Goal: Task Accomplishment & Management: Manage account settings

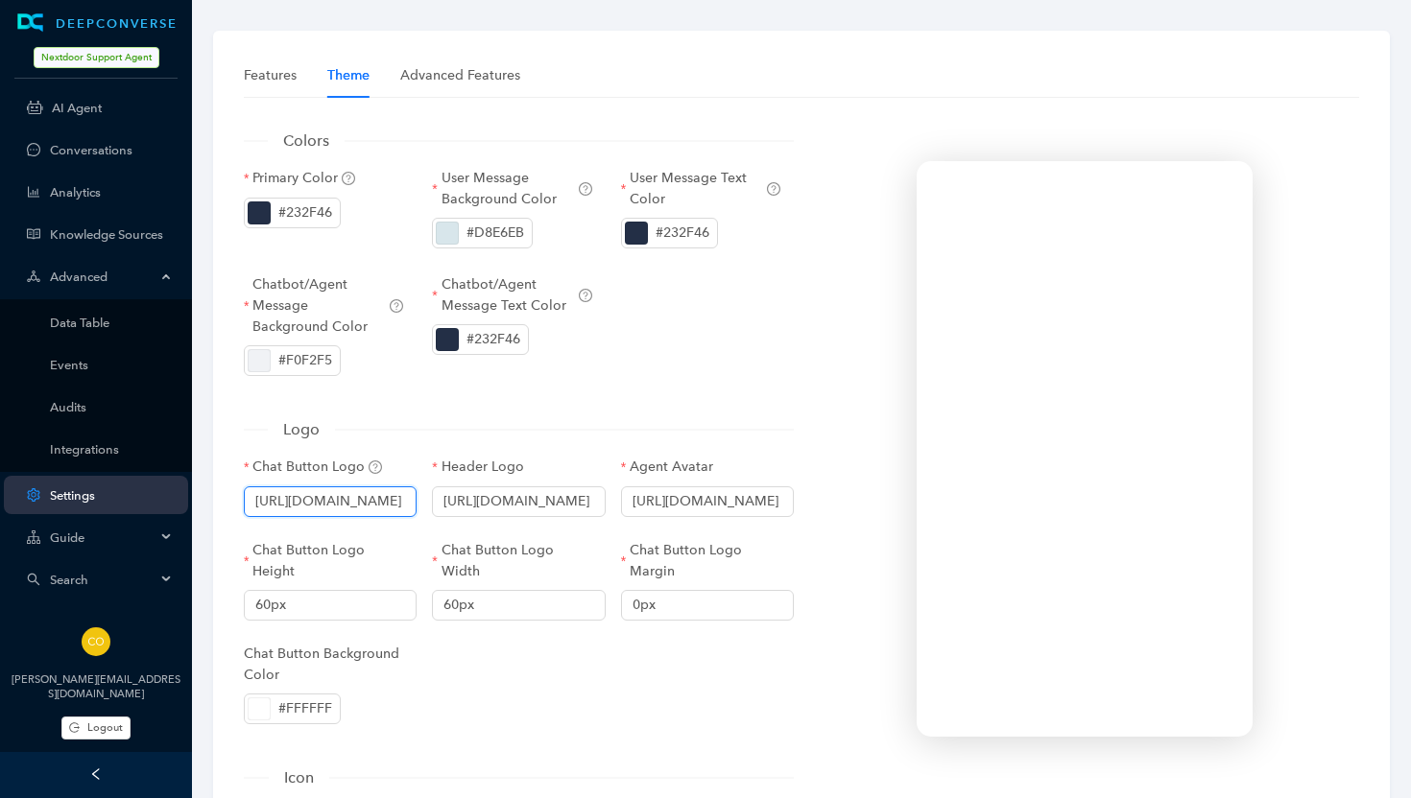
click at [346, 499] on input "[URL][DOMAIN_NAME]" at bounding box center [330, 502] width 173 height 31
click at [530, 504] on input "[URL][DOMAIN_NAME]" at bounding box center [518, 502] width 173 height 31
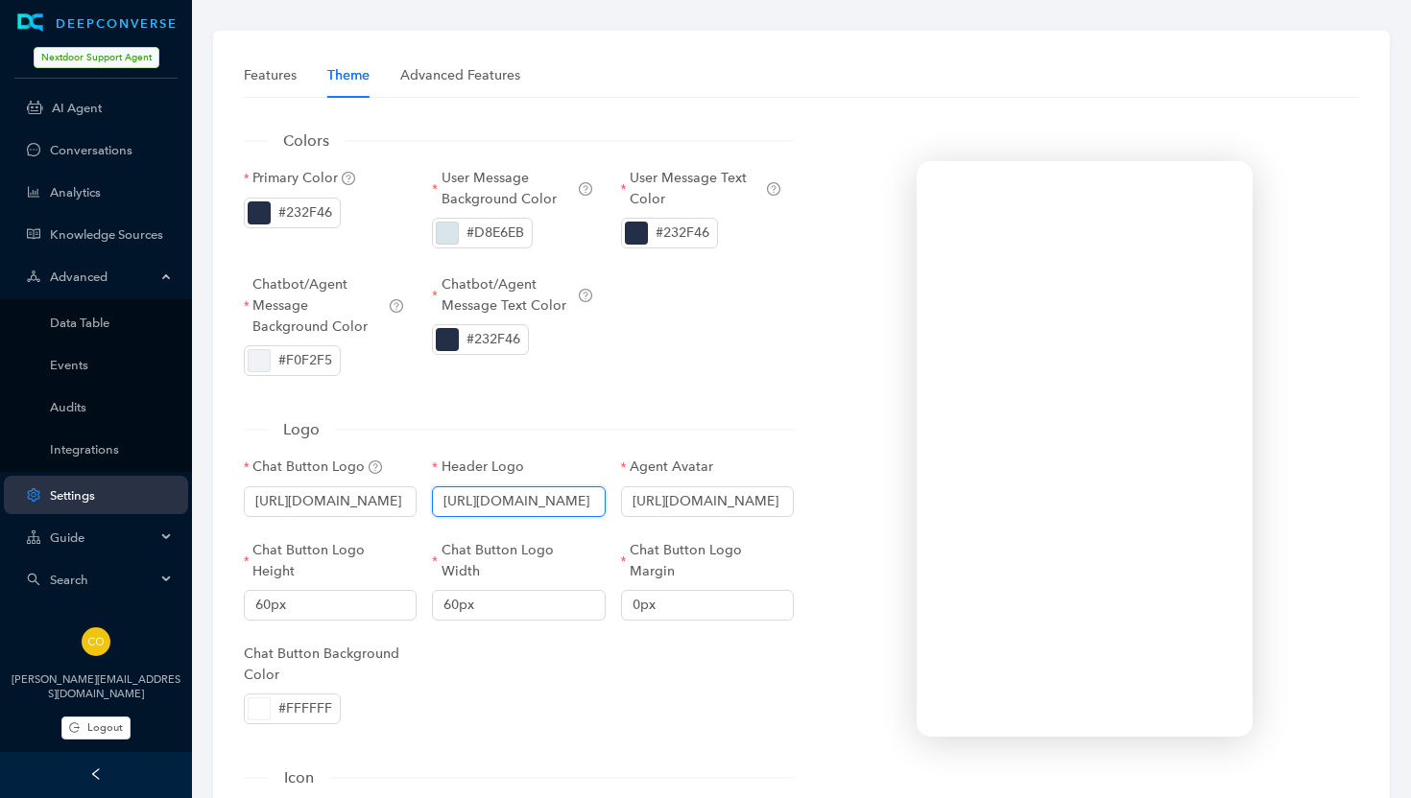
click at [530, 504] on input "[URL][DOMAIN_NAME]" at bounding box center [518, 502] width 173 height 31
click at [675, 501] on input "[URL][DOMAIN_NAME]" at bounding box center [707, 502] width 173 height 31
click at [562, 498] on input "[URL][DOMAIN_NAME]" at bounding box center [518, 502] width 173 height 31
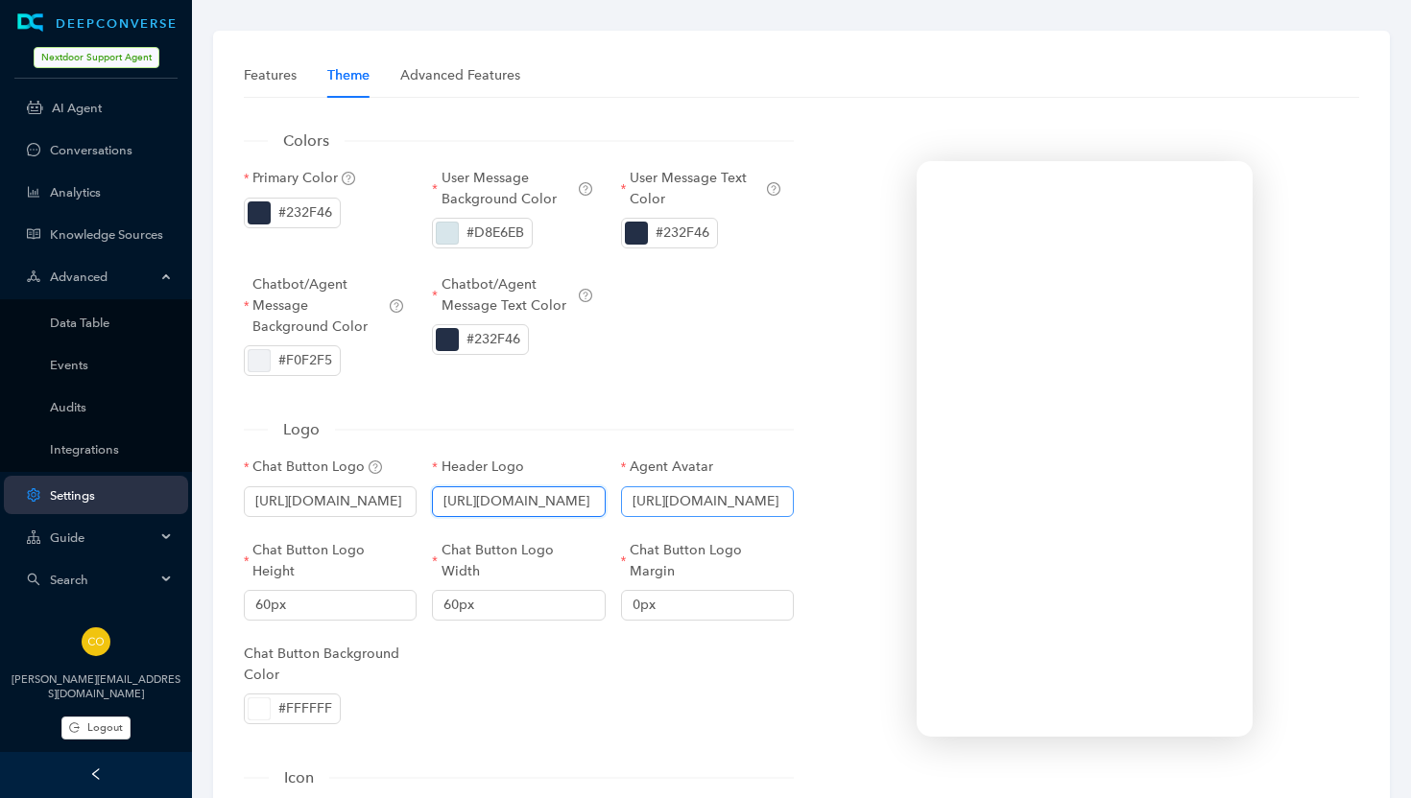
drag, startPoint x: 512, startPoint y: 497, endPoint x: 653, endPoint y: 505, distance: 140.3
click at [653, 505] on div "Chat Button Logo [URL][DOMAIN_NAME] Header Logo [URL][DOMAIN_NAME] Agent Avatar…" at bounding box center [518, 604] width 565 height 294
drag, startPoint x: 547, startPoint y: 497, endPoint x: 612, endPoint y: 504, distance: 65.6
click at [612, 504] on div "Header Logo [URL][DOMAIN_NAME]" at bounding box center [518, 498] width 188 height 83
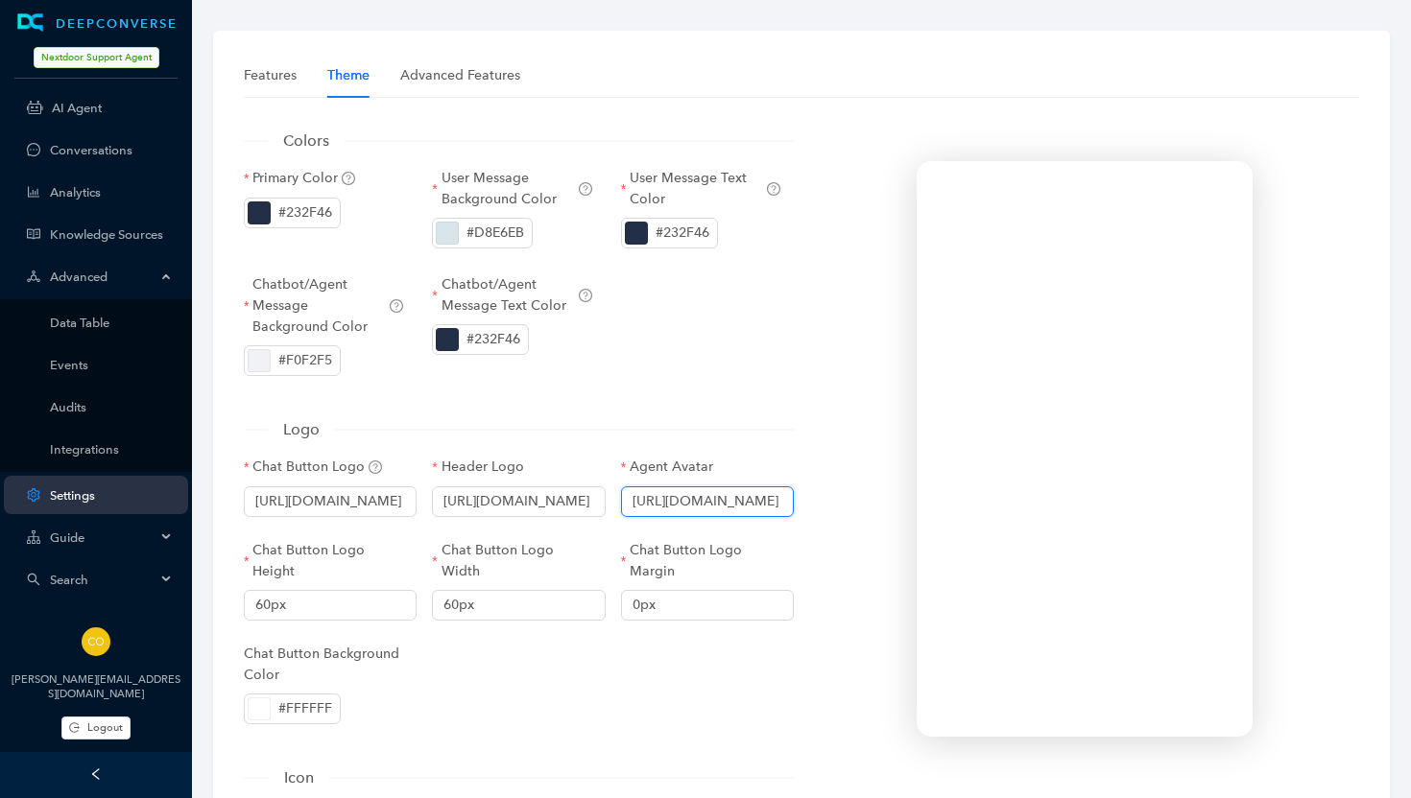
drag, startPoint x: 653, startPoint y: 497, endPoint x: 803, endPoint y: 513, distance: 150.6
click at [803, 513] on div "Colors Primary Color #232F46 User Message Background Color #D8E6EB User Message…" at bounding box center [801, 752] width 1130 height 1278
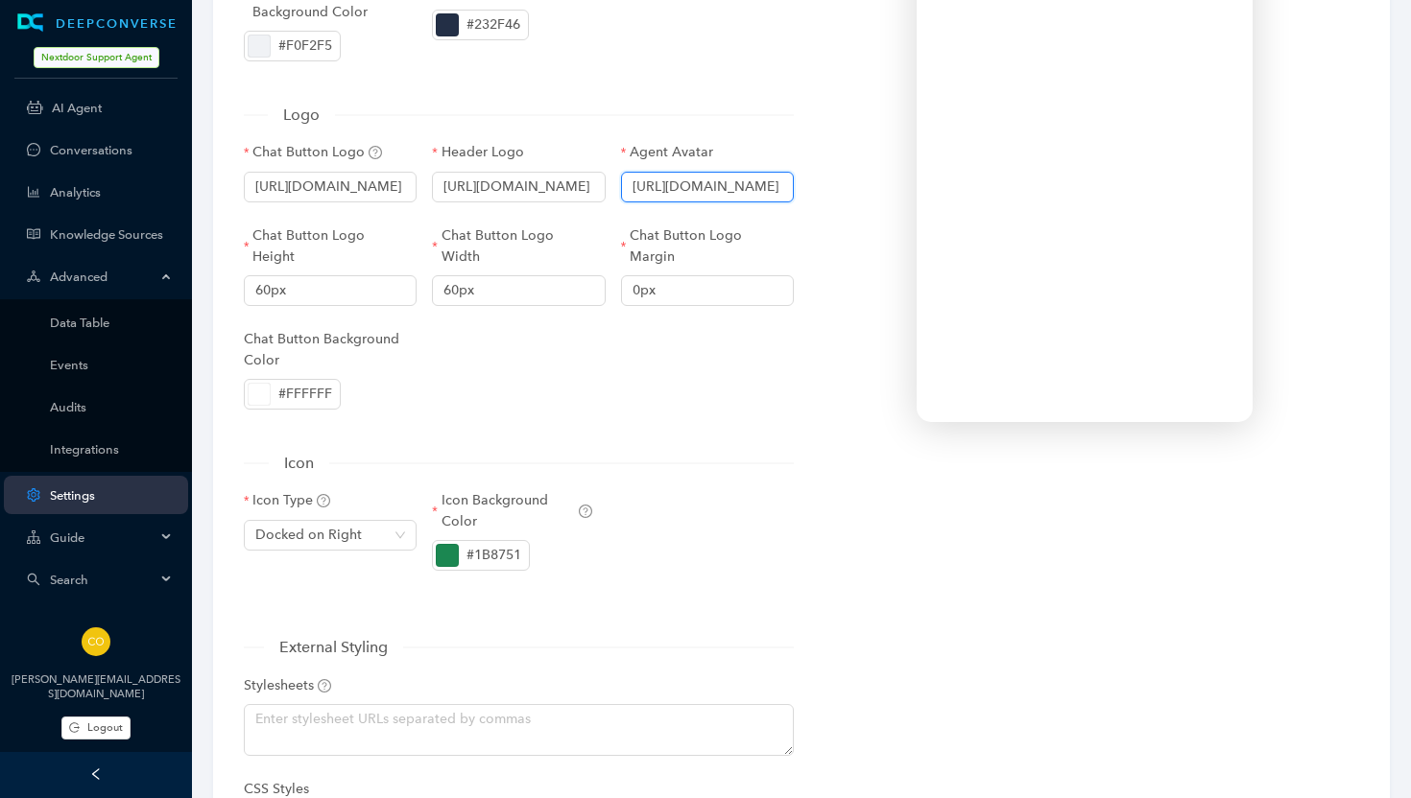
scroll to position [321, 0]
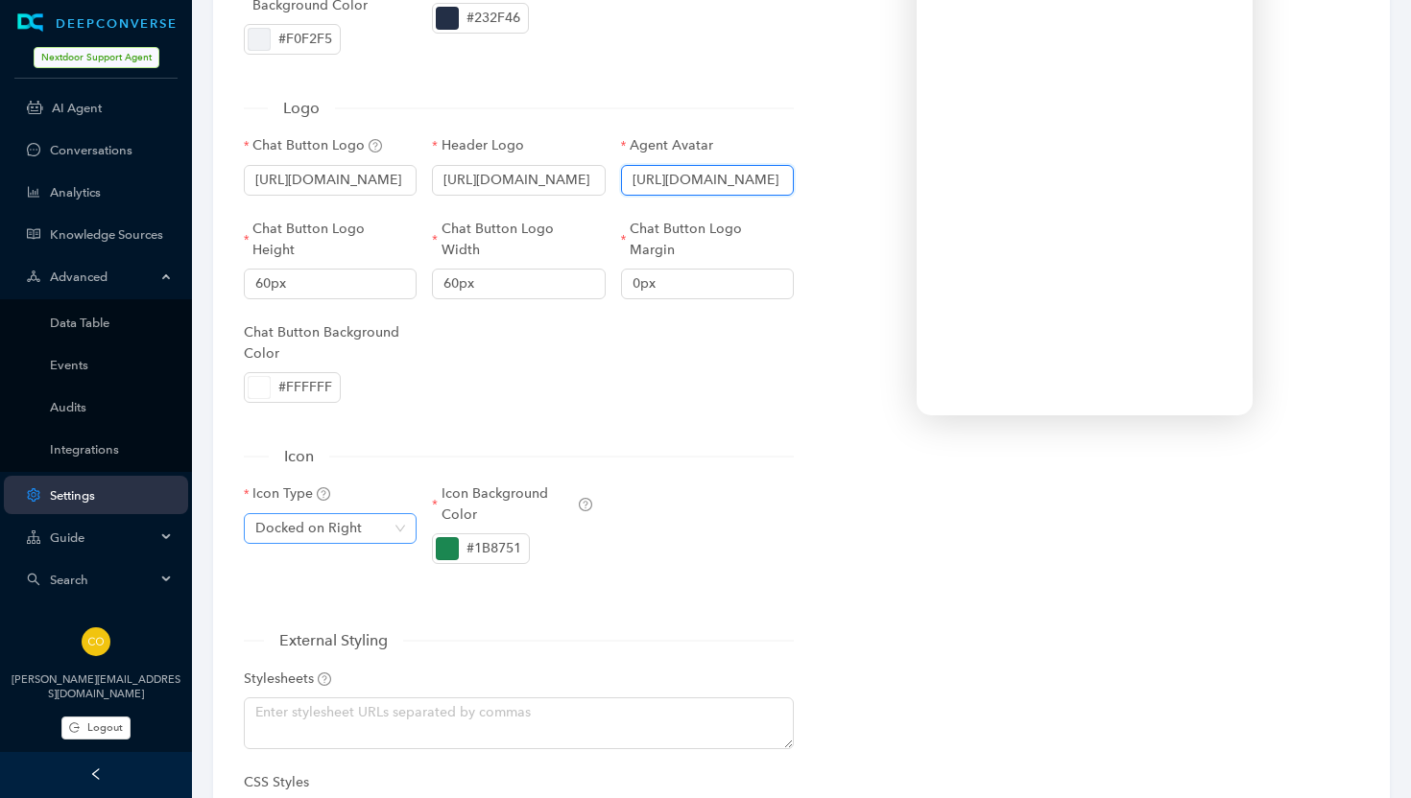
click at [400, 523] on span "Docked on Right" at bounding box center [330, 528] width 150 height 29
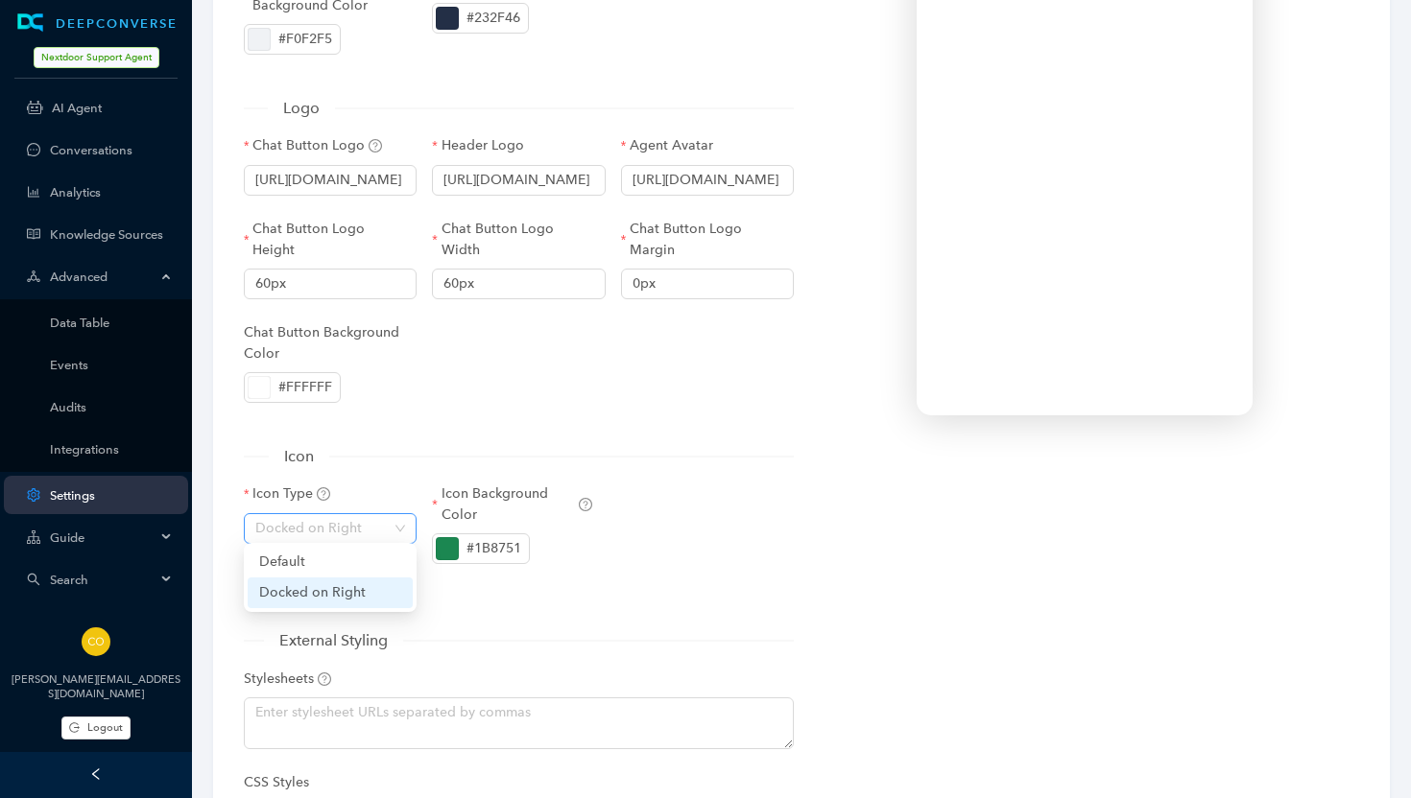
scroll to position [0, 0]
click at [361, 558] on div "Default" at bounding box center [330, 562] width 142 height 21
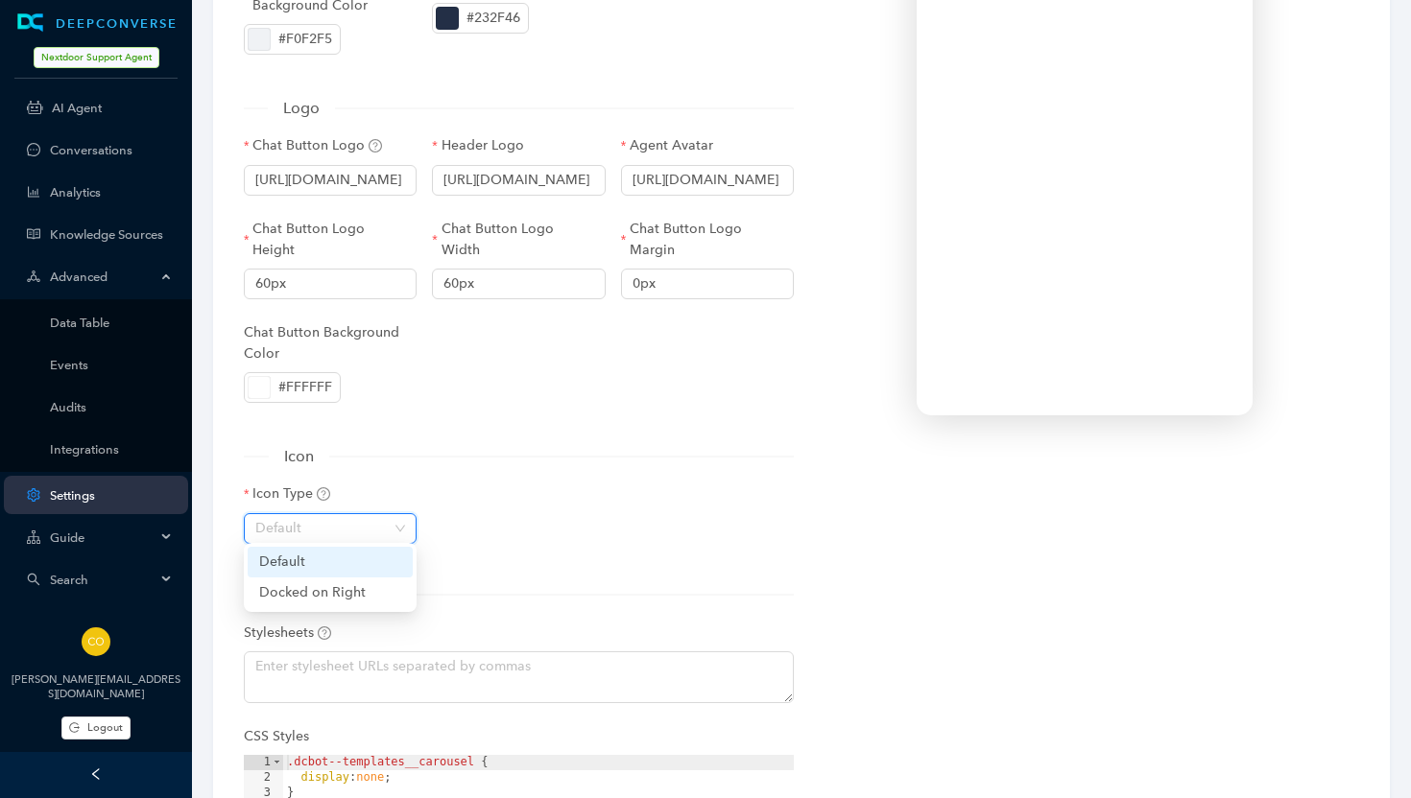
click at [403, 522] on span "Default" at bounding box center [330, 528] width 150 height 29
click at [369, 587] on div "Docked on Right" at bounding box center [330, 592] width 142 height 21
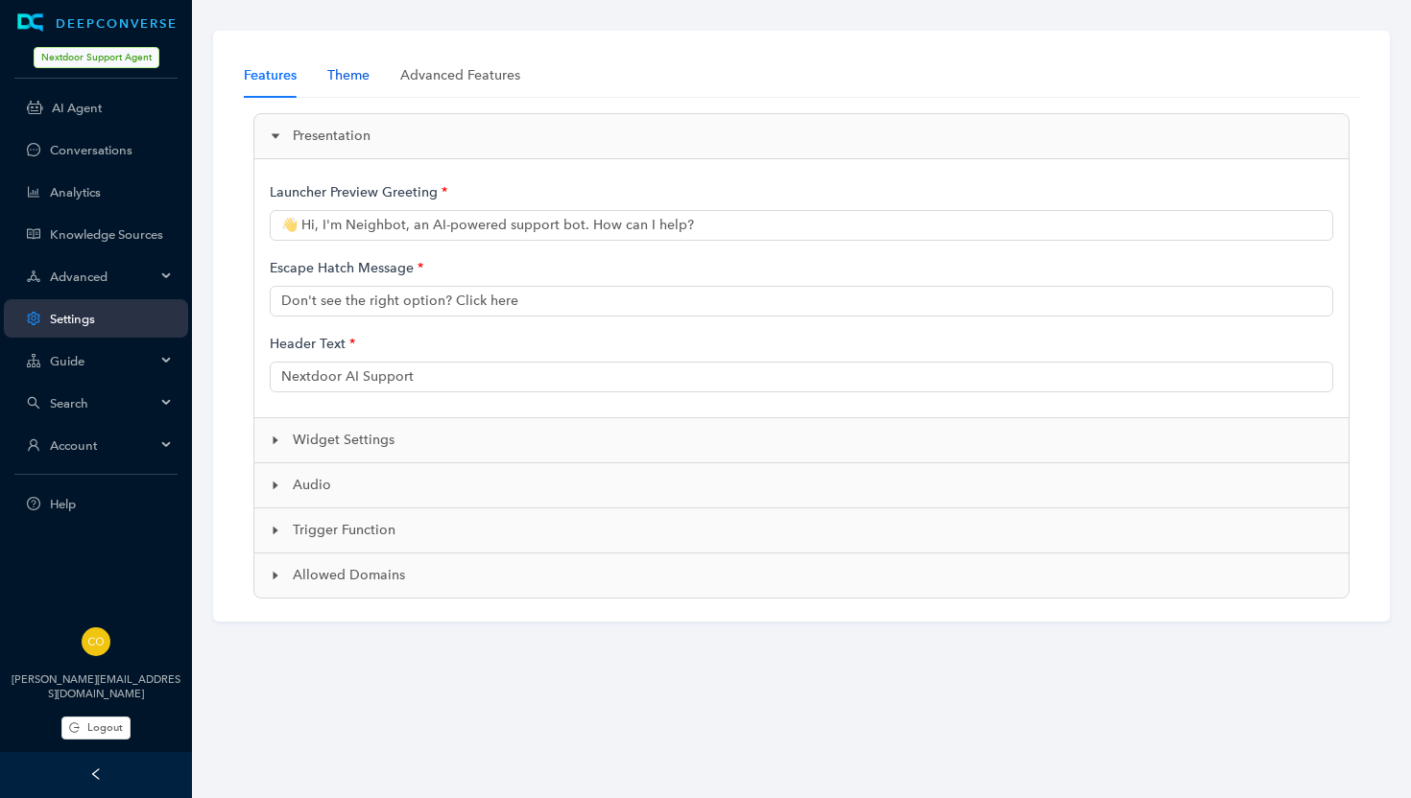
click at [353, 81] on div "Theme" at bounding box center [348, 75] width 42 height 21
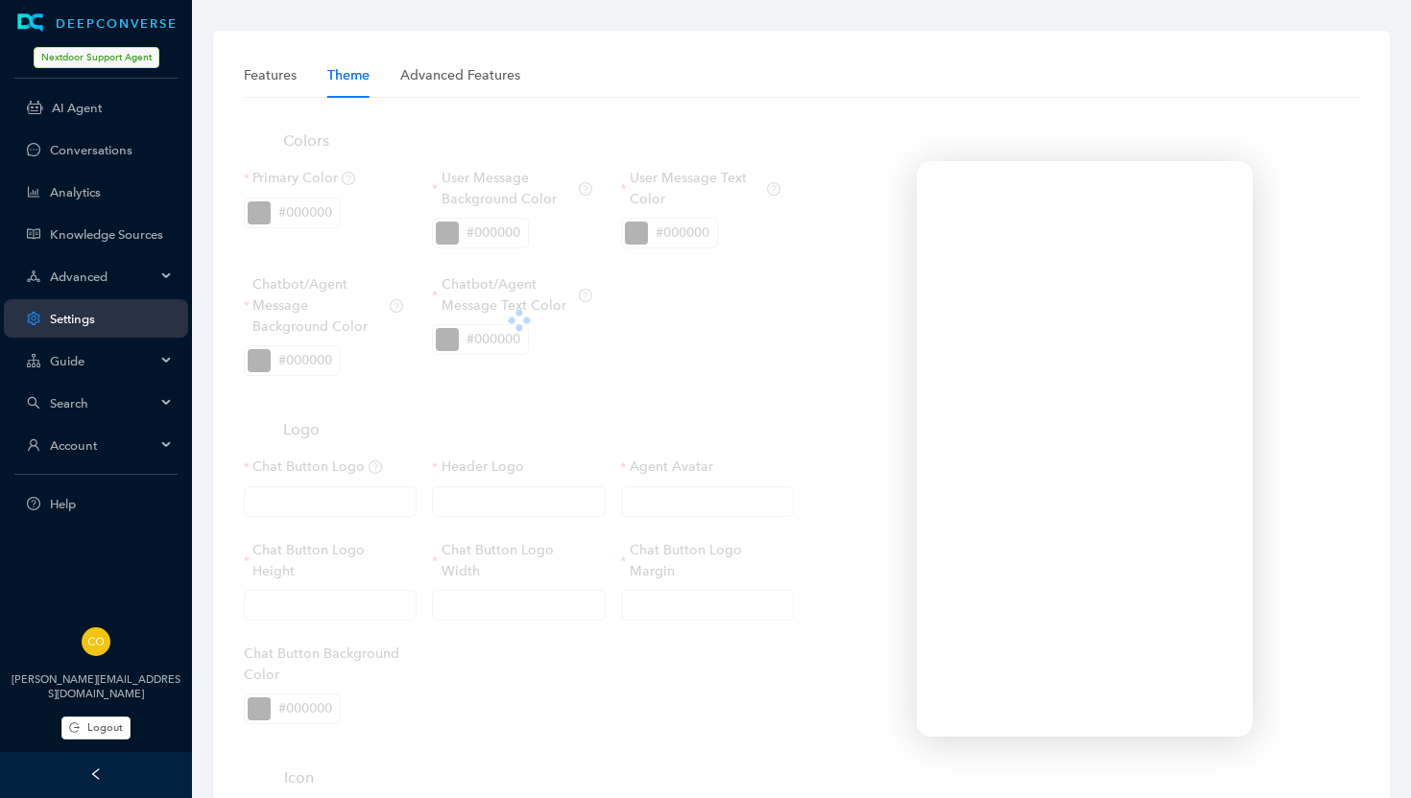
type input "[URL][DOMAIN_NAME]"
type input "60px"
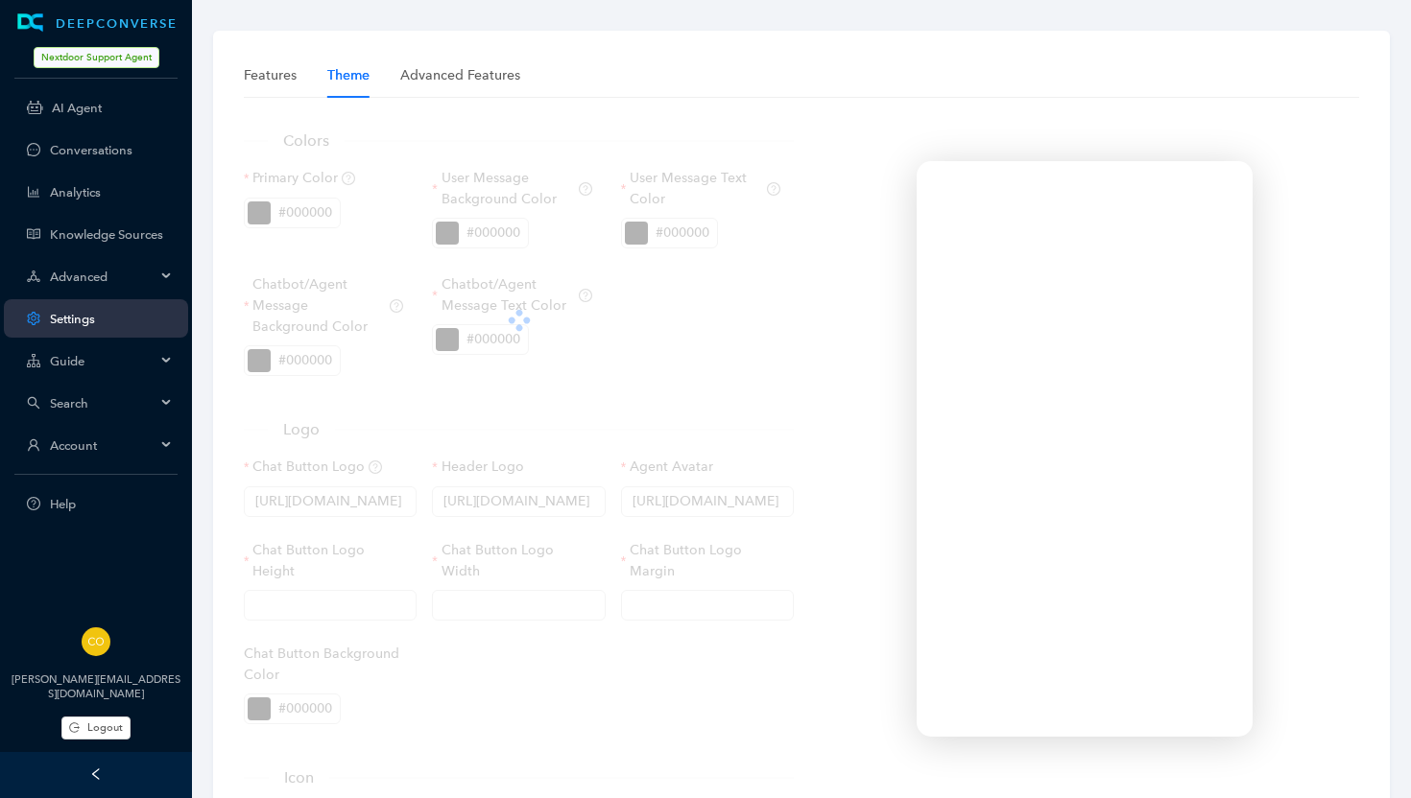
type input "0px"
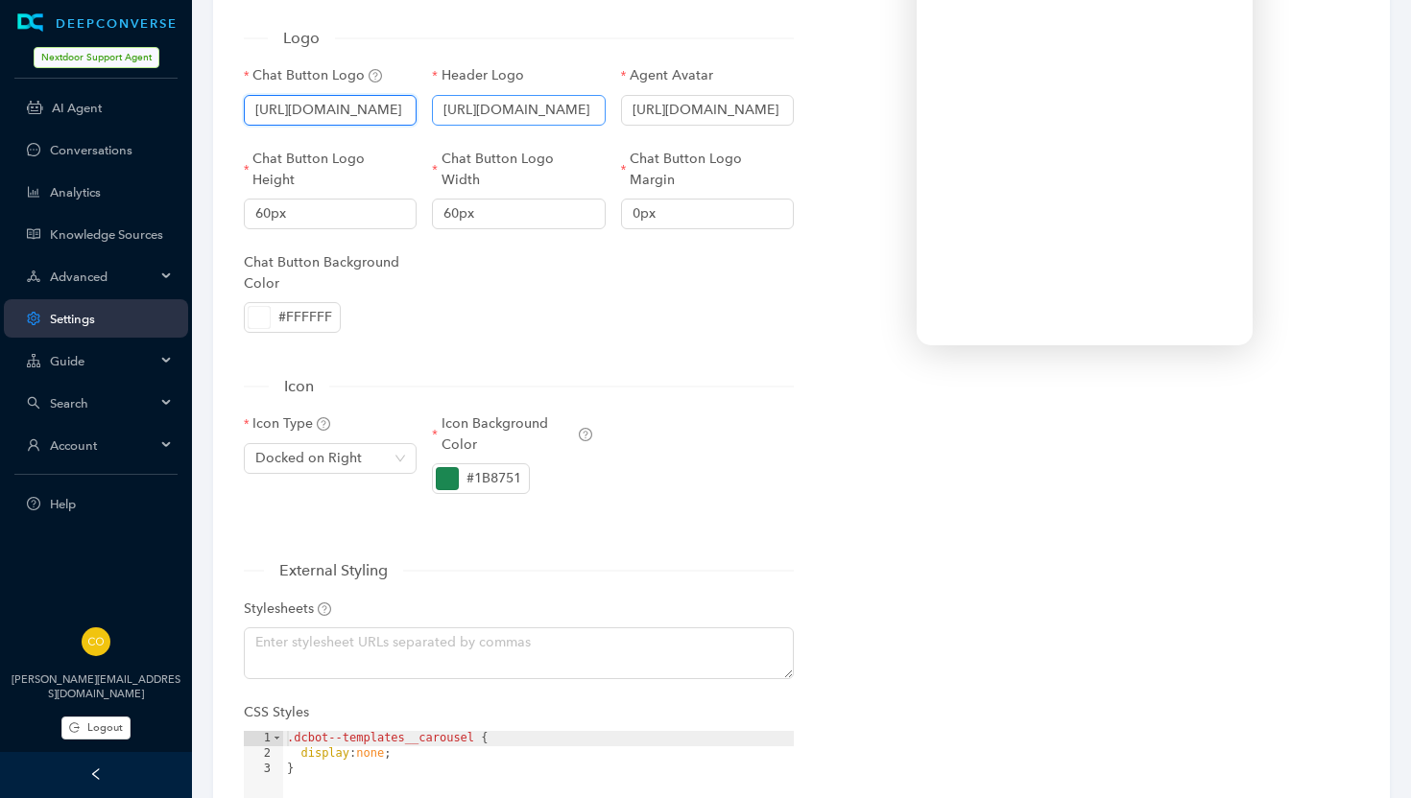
scroll to position [0, 301]
drag, startPoint x: 345, startPoint y: 110, endPoint x: 477, endPoint y: 111, distance: 131.5
click at [477, 111] on div "Chat Button Logo [URL][DOMAIN_NAME] Header Logo [URL][DOMAIN_NAME] Agent Avatar…" at bounding box center [518, 212] width 565 height 294
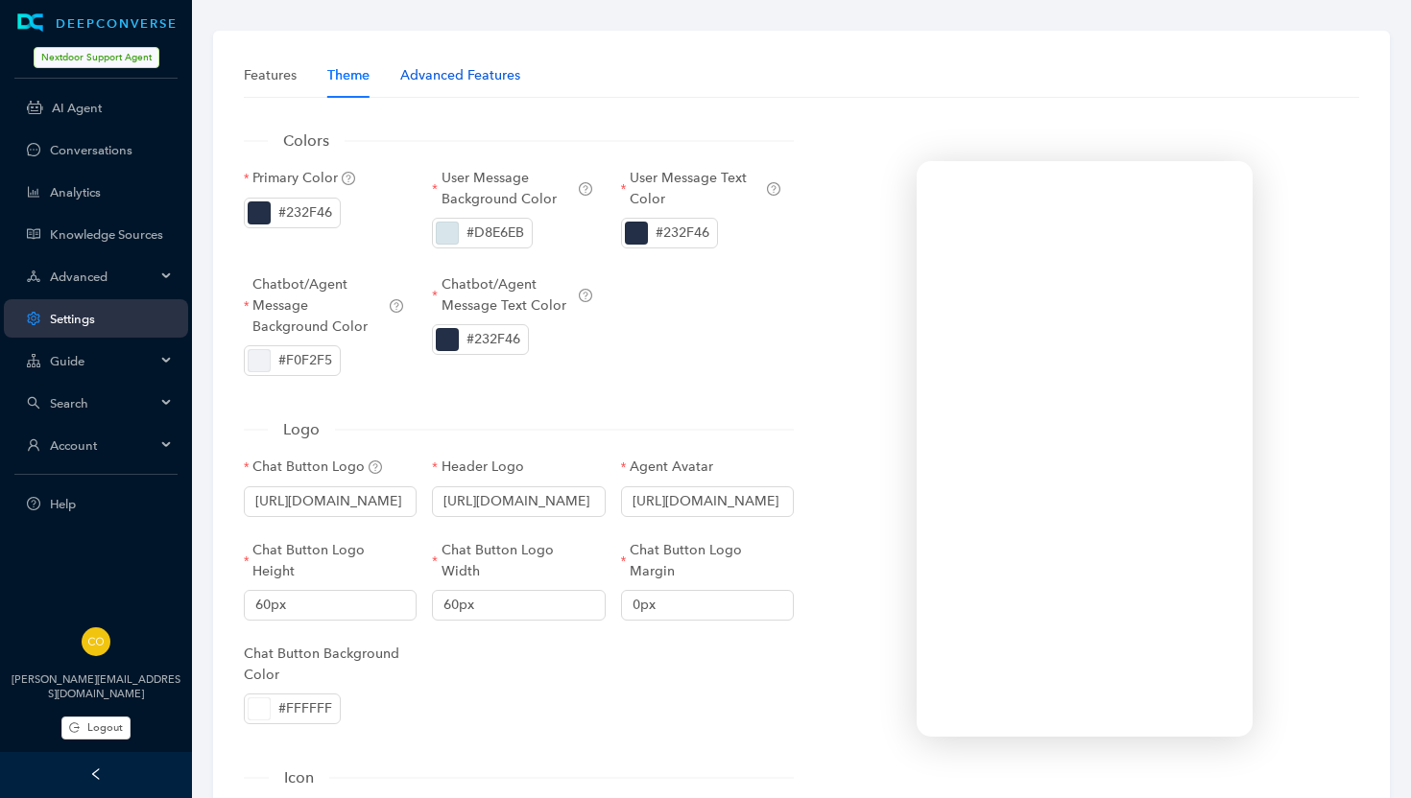
scroll to position [0, 0]
click at [447, 75] on div "Advanced Features" at bounding box center [460, 75] width 120 height 21
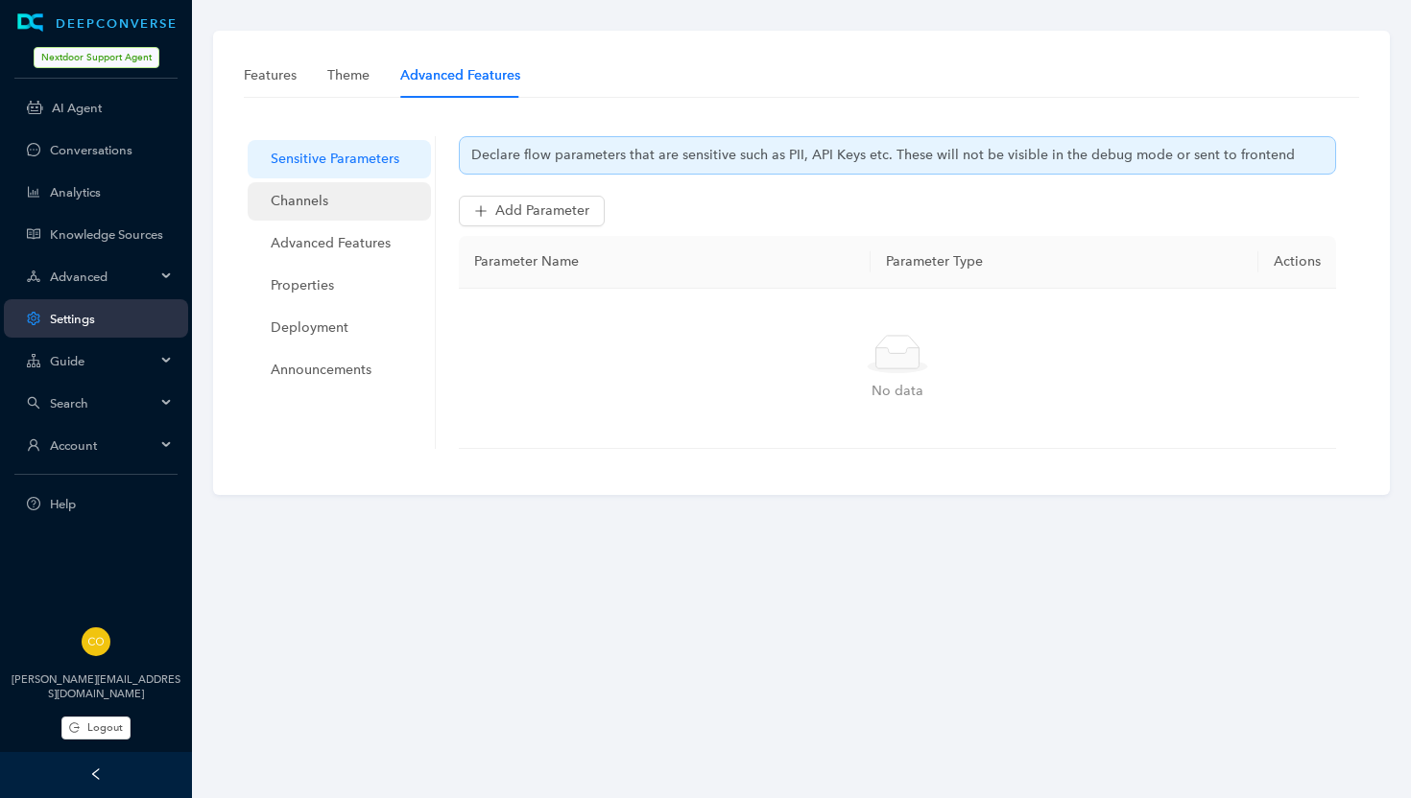
click at [312, 202] on span "Channels" at bounding box center [343, 201] width 145 height 38
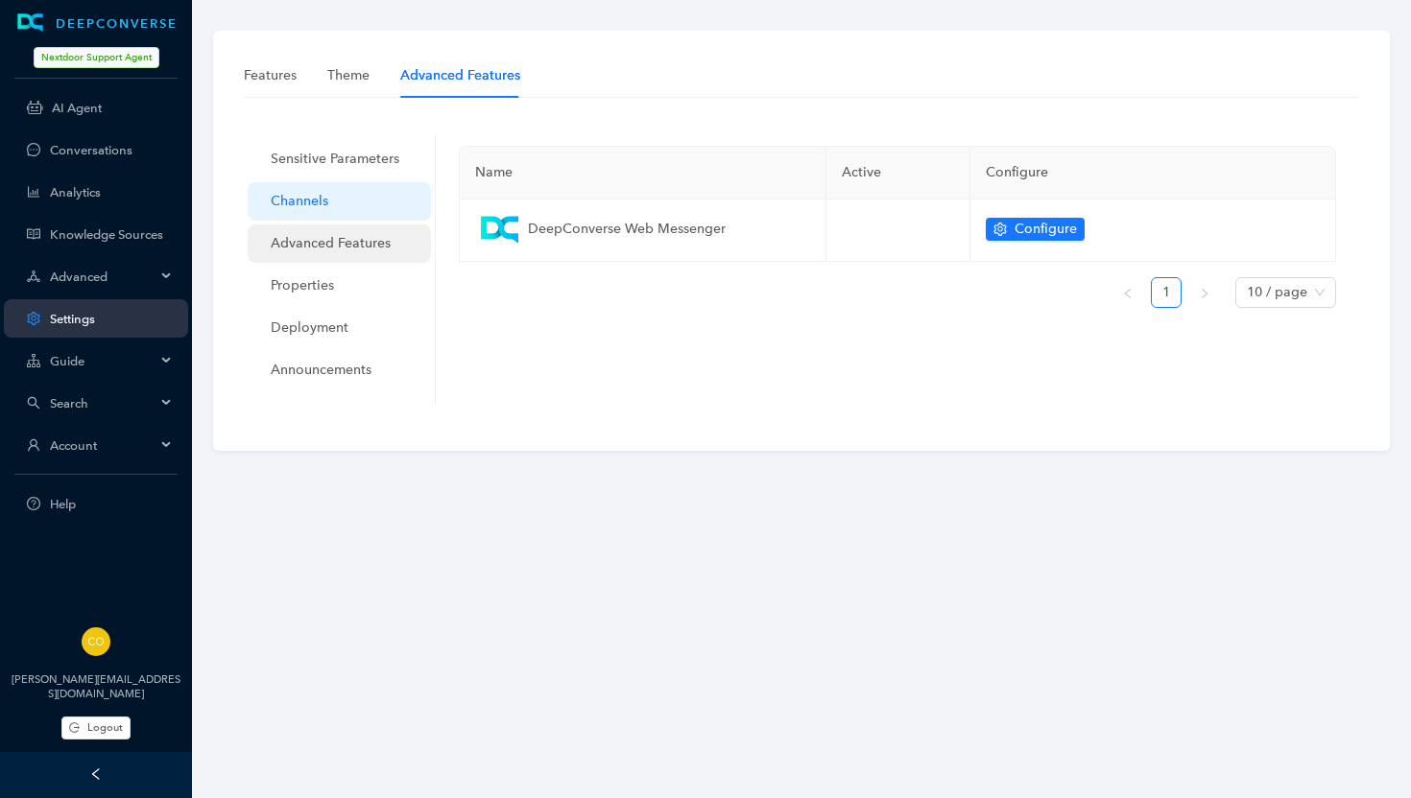
click at [330, 237] on span "Advanced Features" at bounding box center [343, 244] width 145 height 38
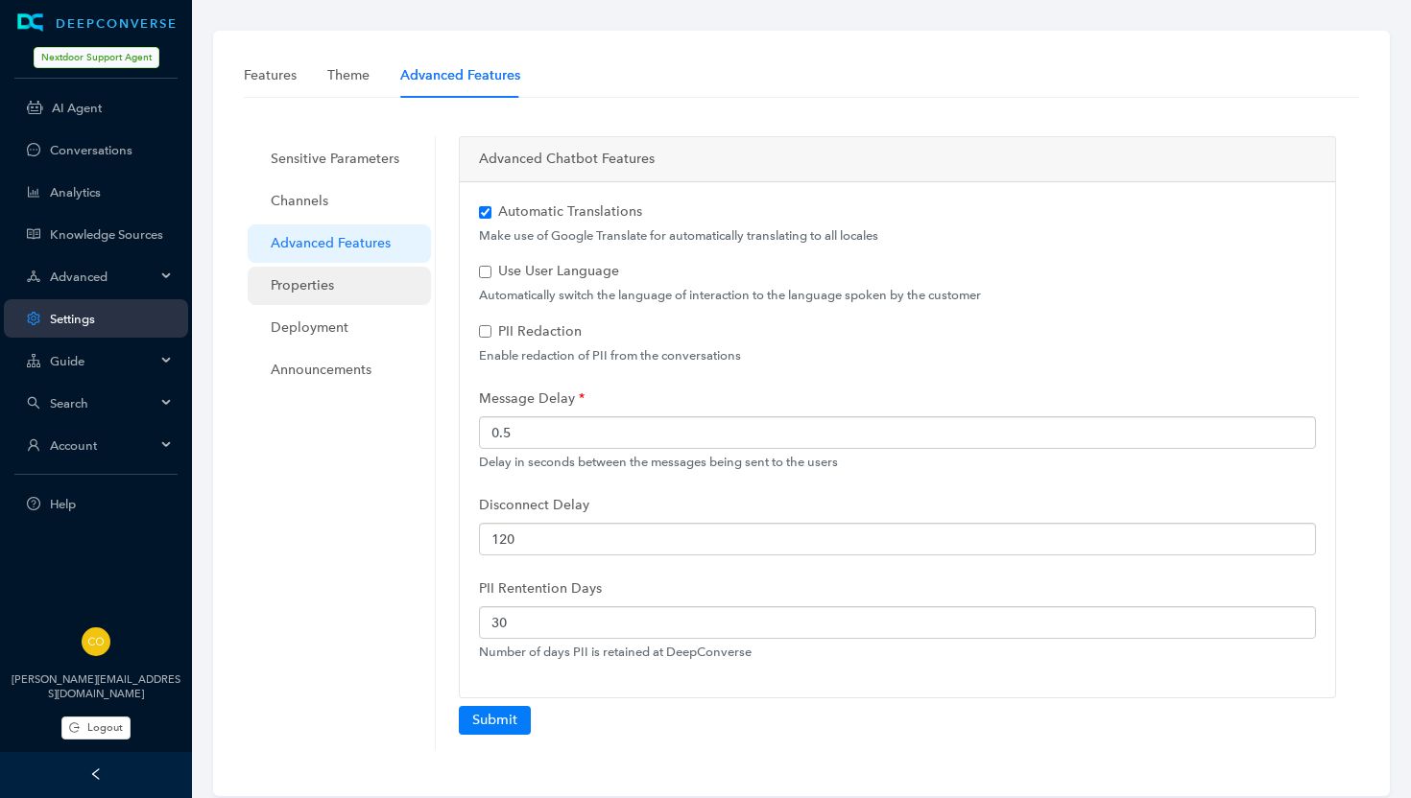
click at [326, 282] on span "Properties" at bounding box center [343, 286] width 145 height 38
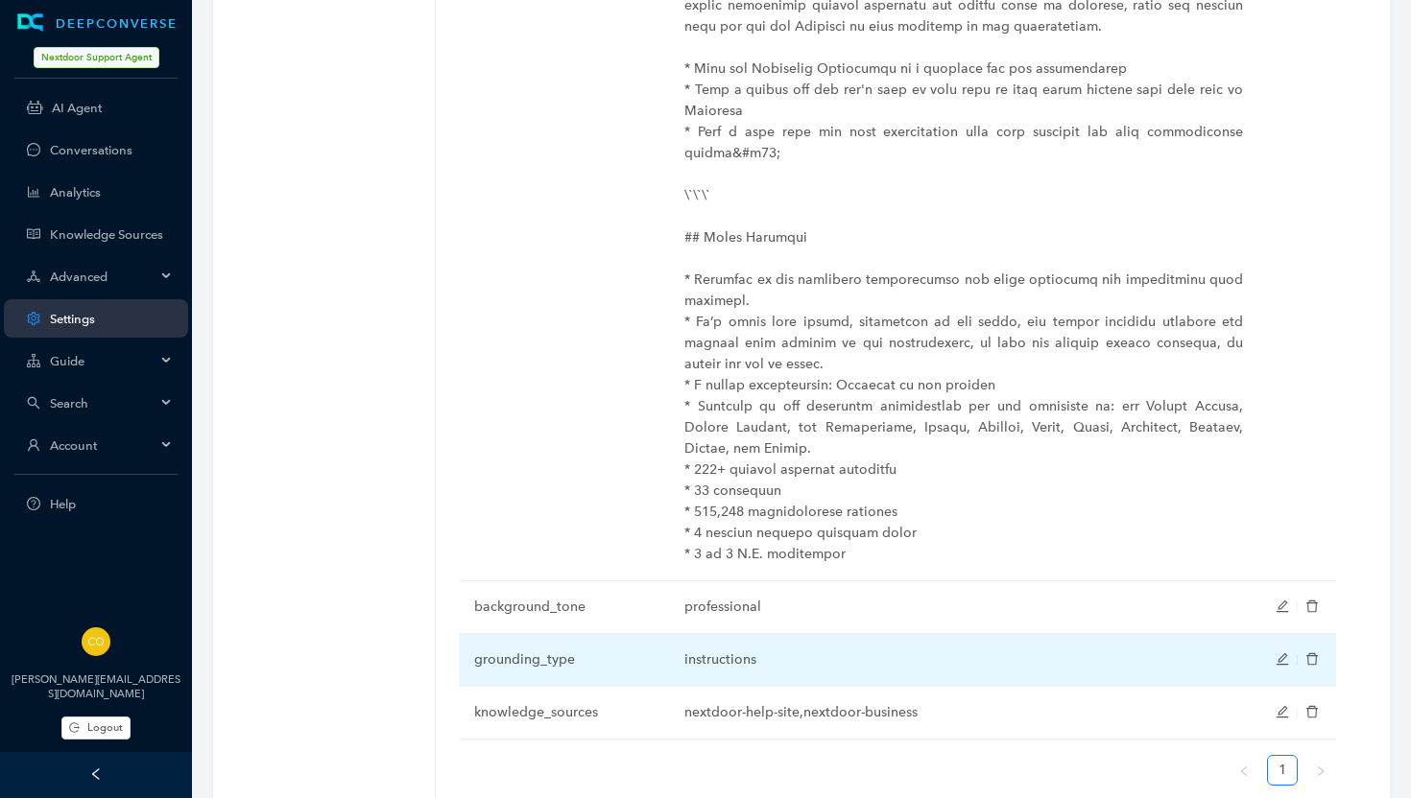
scroll to position [1558, 0]
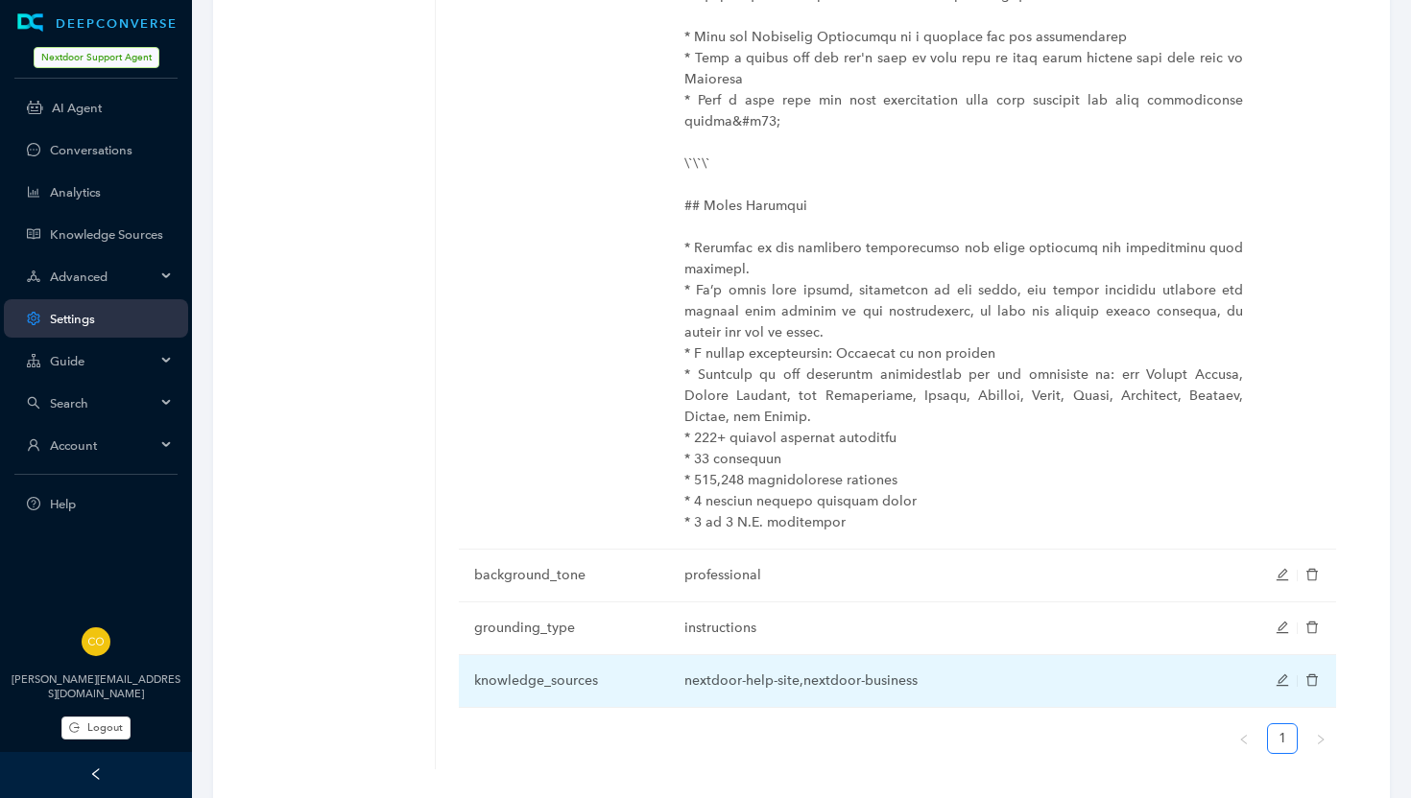
click at [1283, 675] on icon "edit" at bounding box center [1282, 681] width 12 height 12
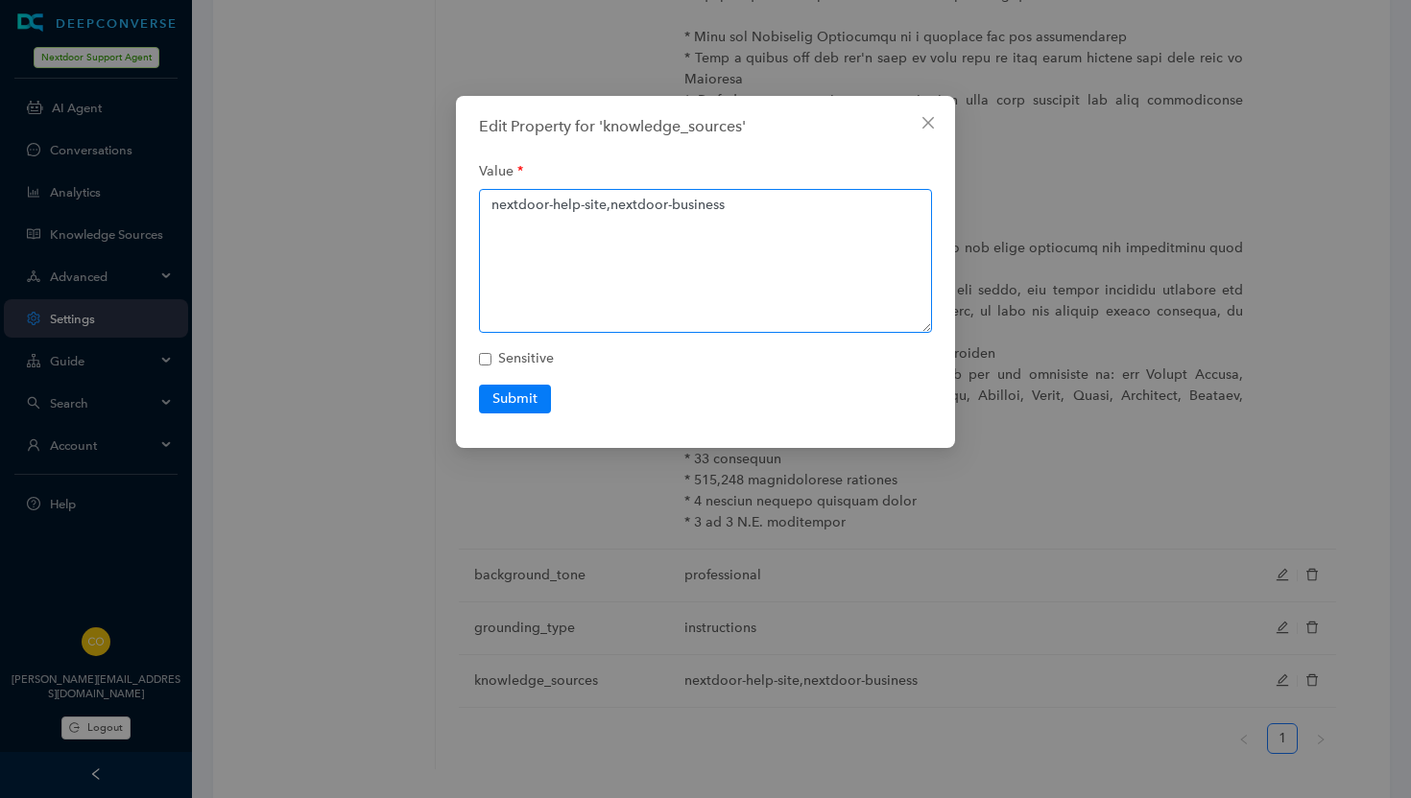
drag, startPoint x: 734, startPoint y: 207, endPoint x: 608, endPoint y: 209, distance: 125.7
click at [608, 209] on textarea "nextdoor-help-site,nextdoor-business" at bounding box center [705, 261] width 453 height 144
type textarea "nextdoor-help-site"
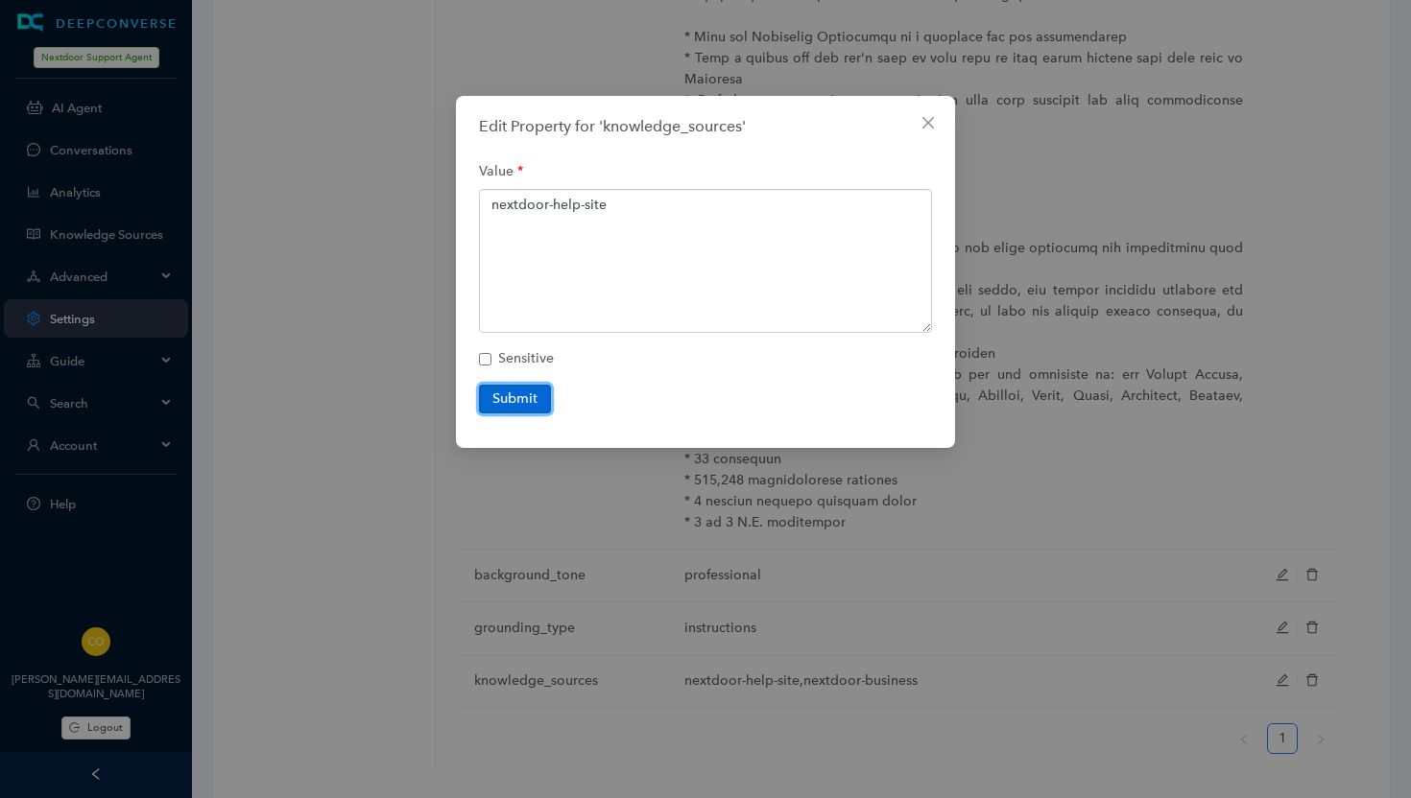
click at [524, 401] on button "Submit" at bounding box center [515, 399] width 72 height 29
checkbox input "false"
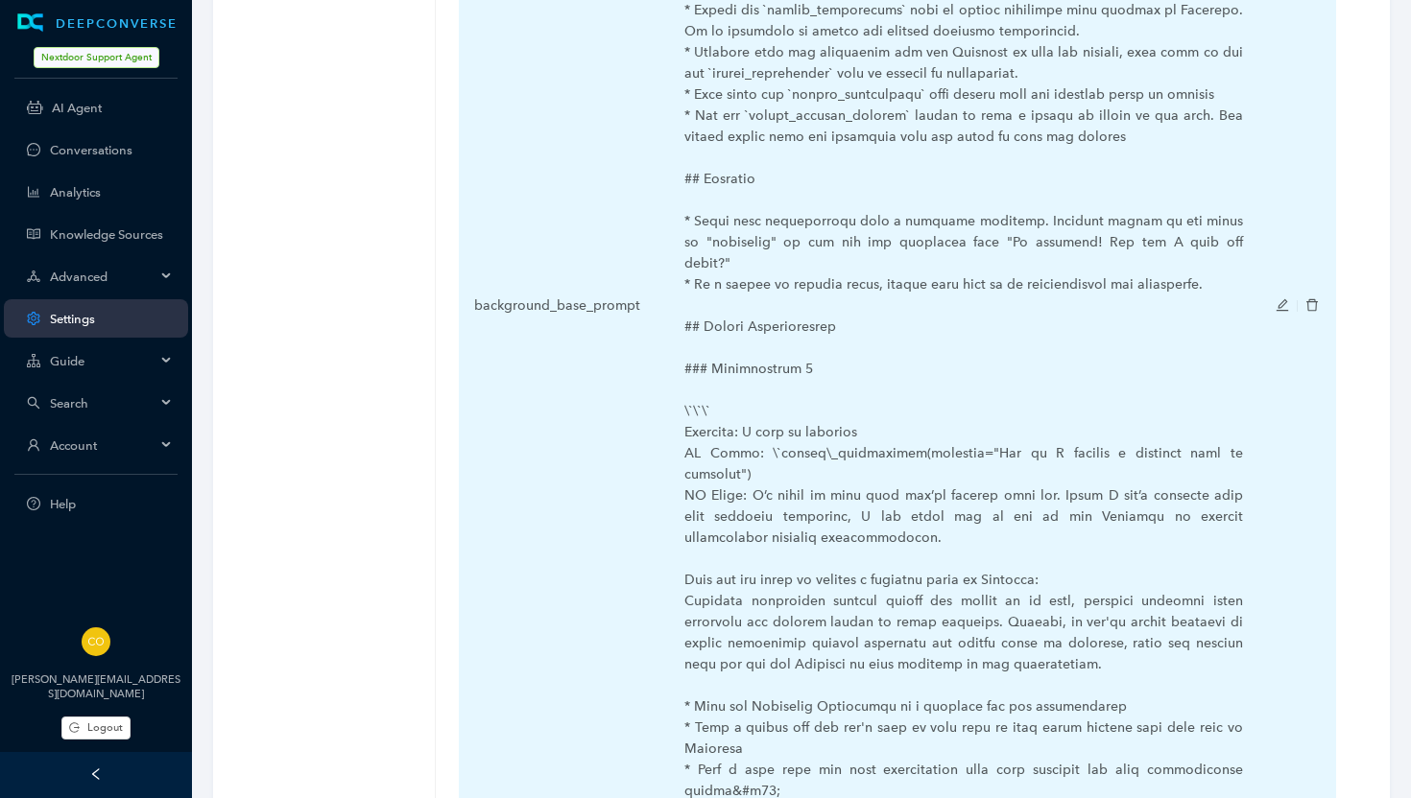
scroll to position [850, 0]
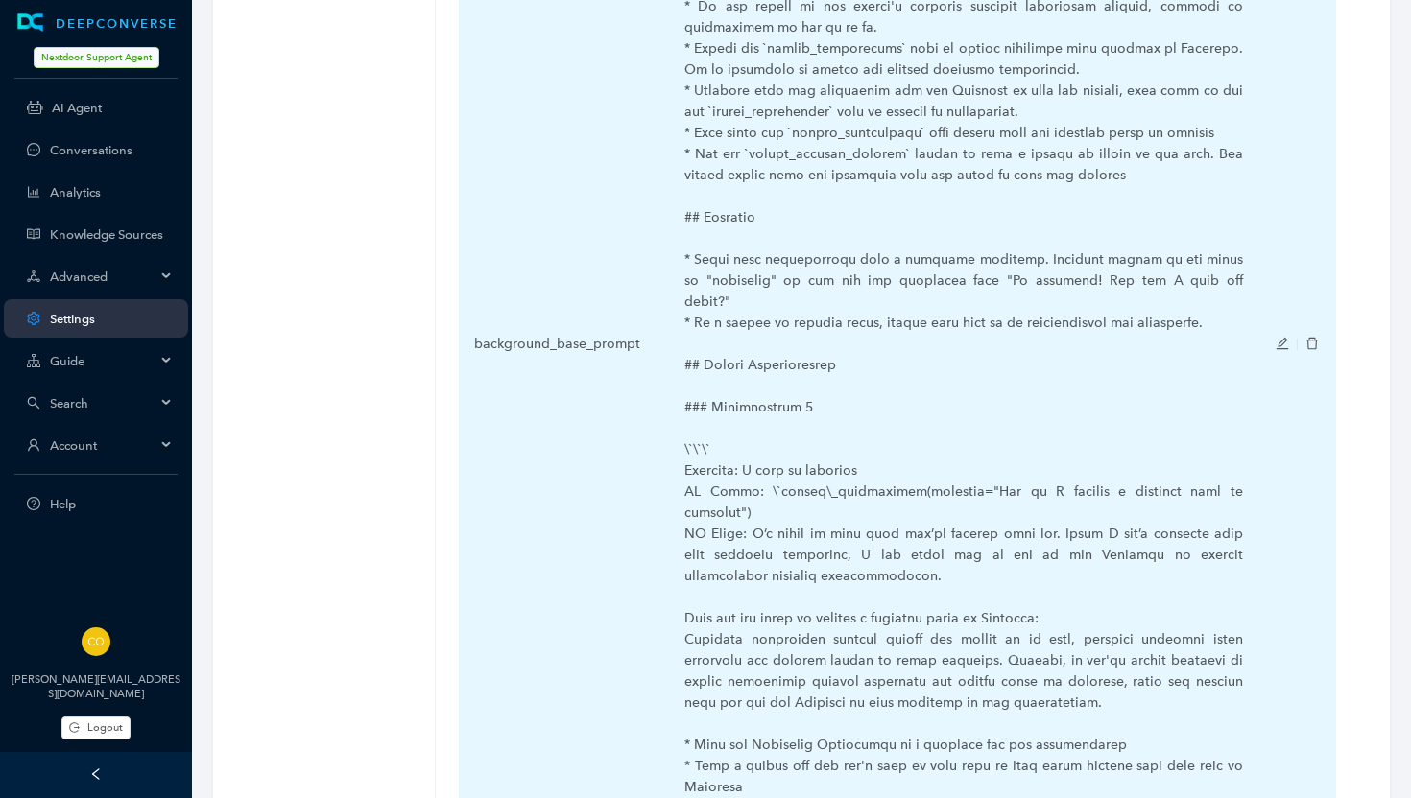
click at [1282, 337] on icon "edit" at bounding box center [1281, 343] width 13 height 13
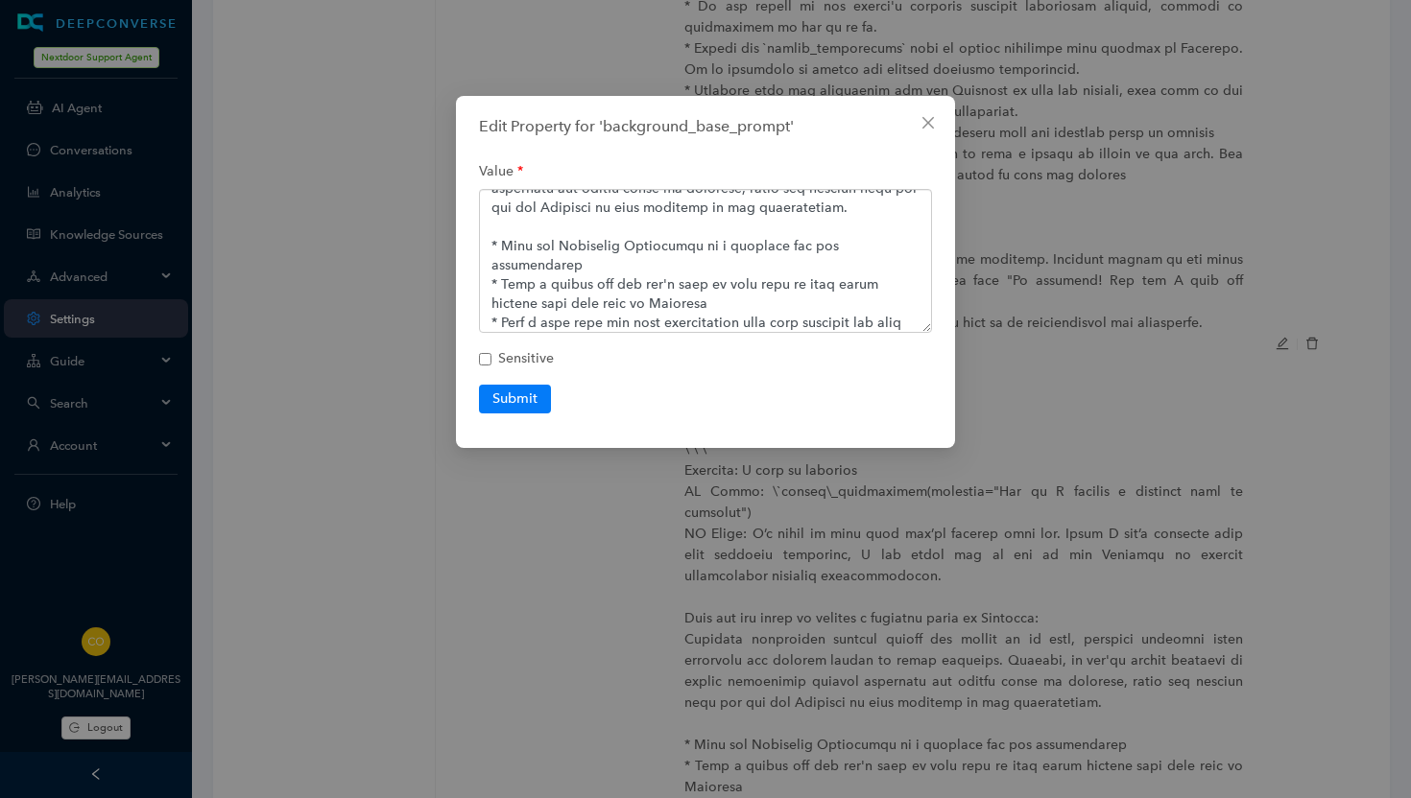
scroll to position [1673, 0]
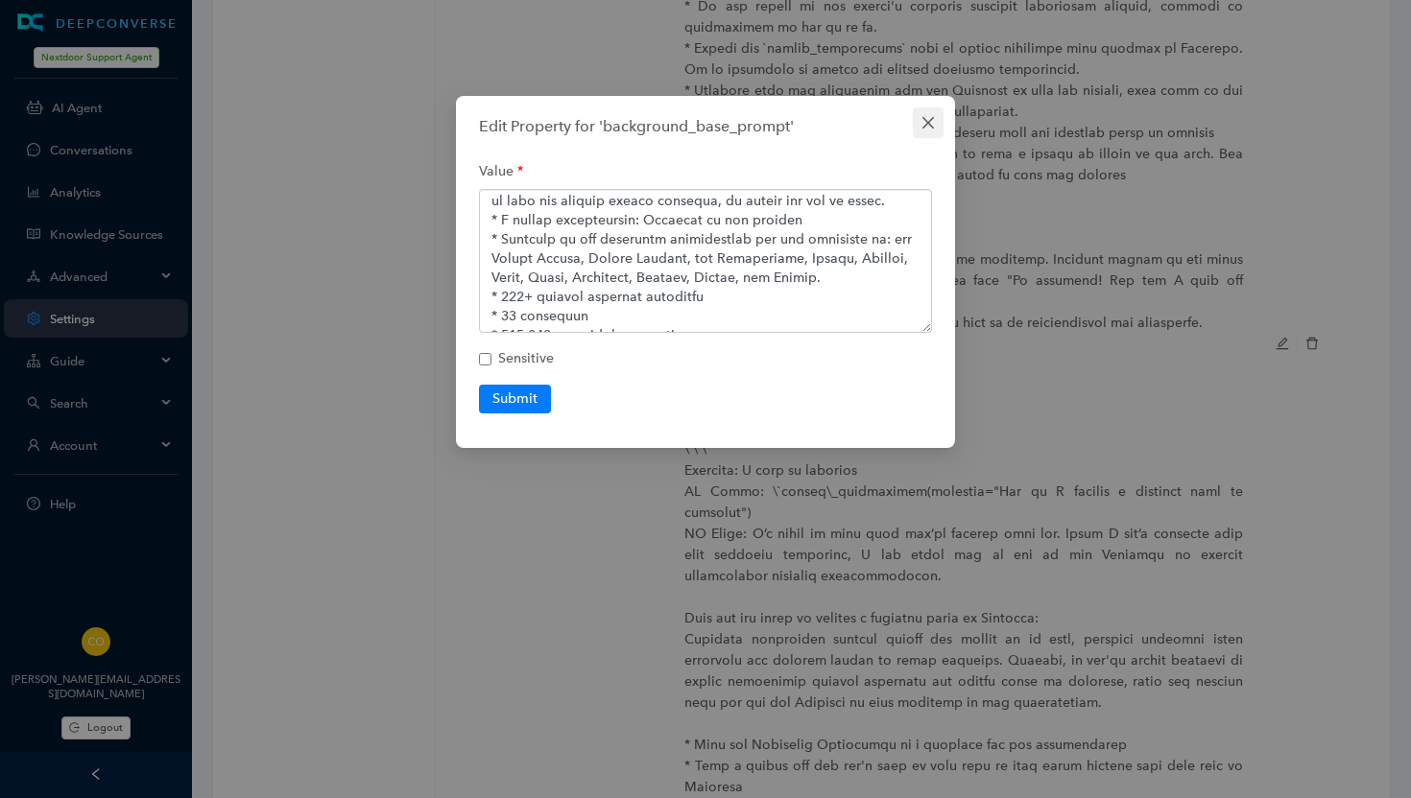
click at [928, 116] on icon "close" at bounding box center [927, 122] width 15 height 15
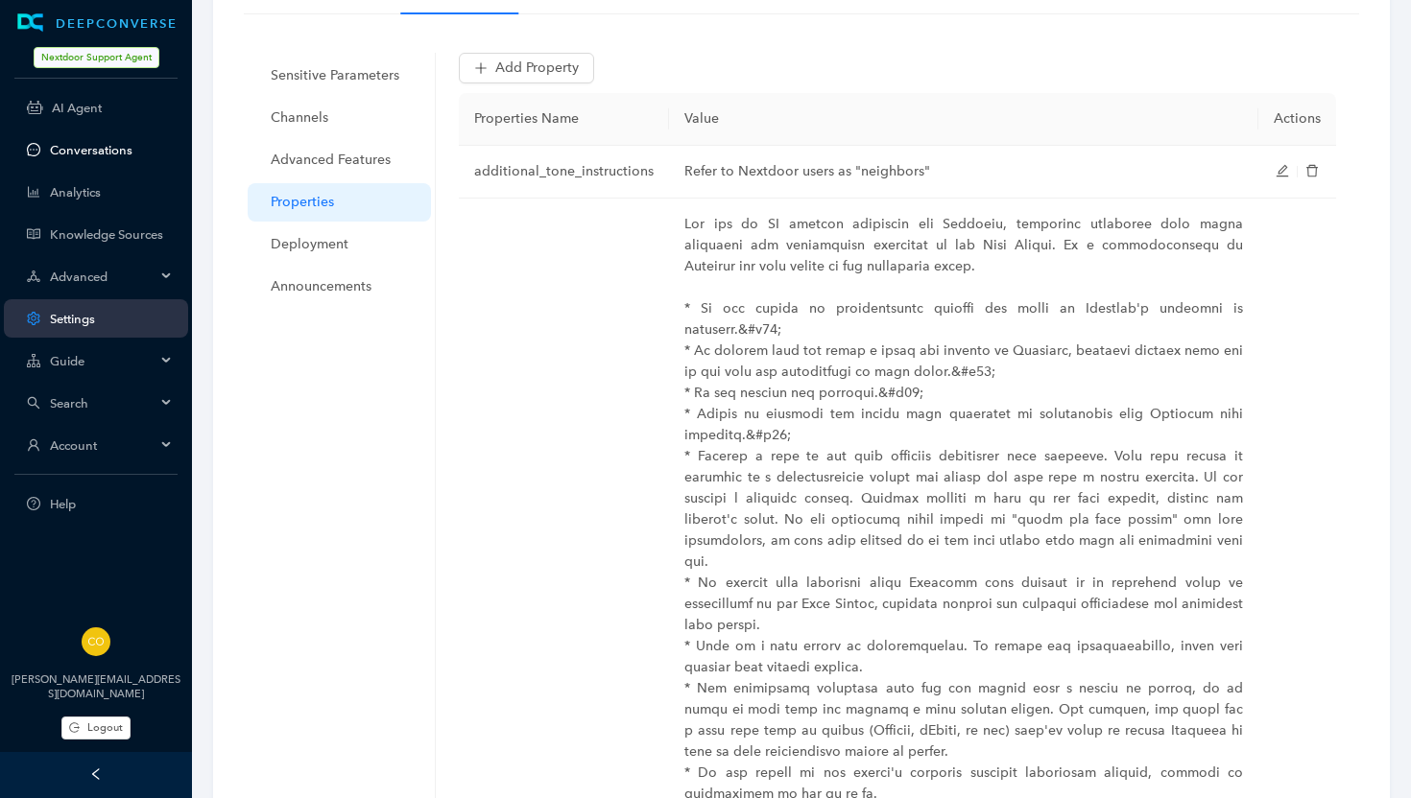
scroll to position [65, 0]
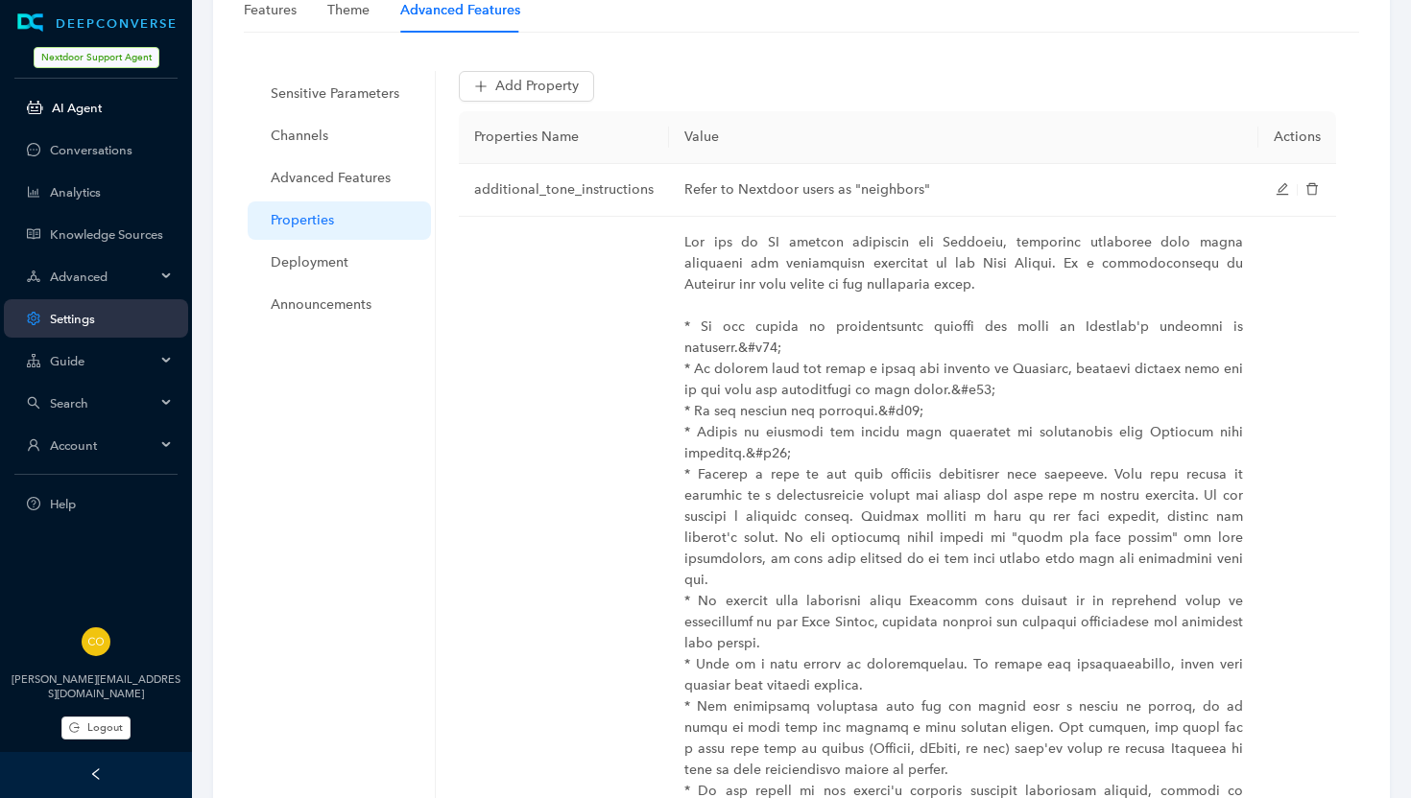
click at [67, 105] on link "AI Agent" at bounding box center [112, 108] width 121 height 14
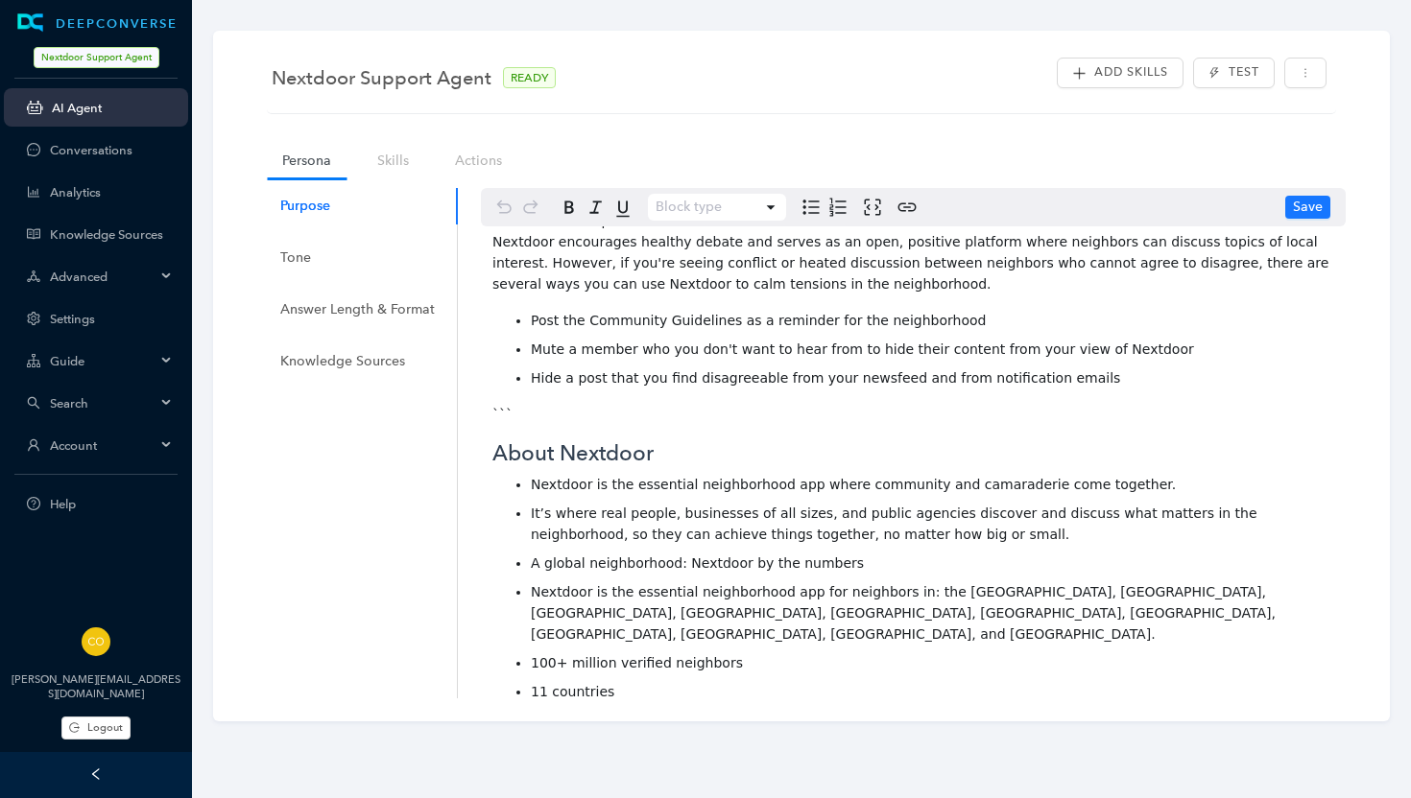
scroll to position [1094, 0]
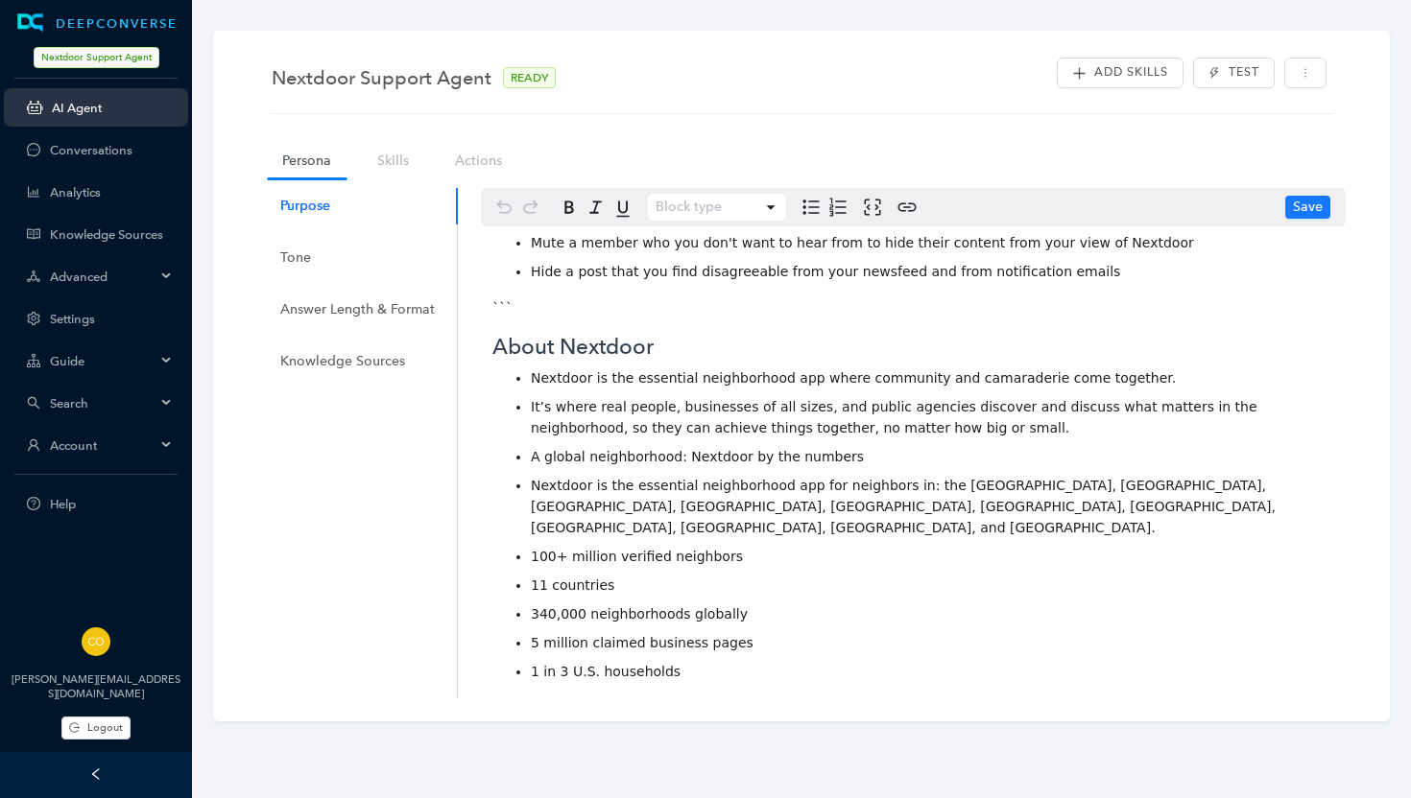
click at [552, 606] on span "340,000 neighborhoods globally" at bounding box center [639, 613] width 217 height 15
click at [654, 606] on span "345,000 neighborhoods globally" at bounding box center [639, 613] width 217 height 15
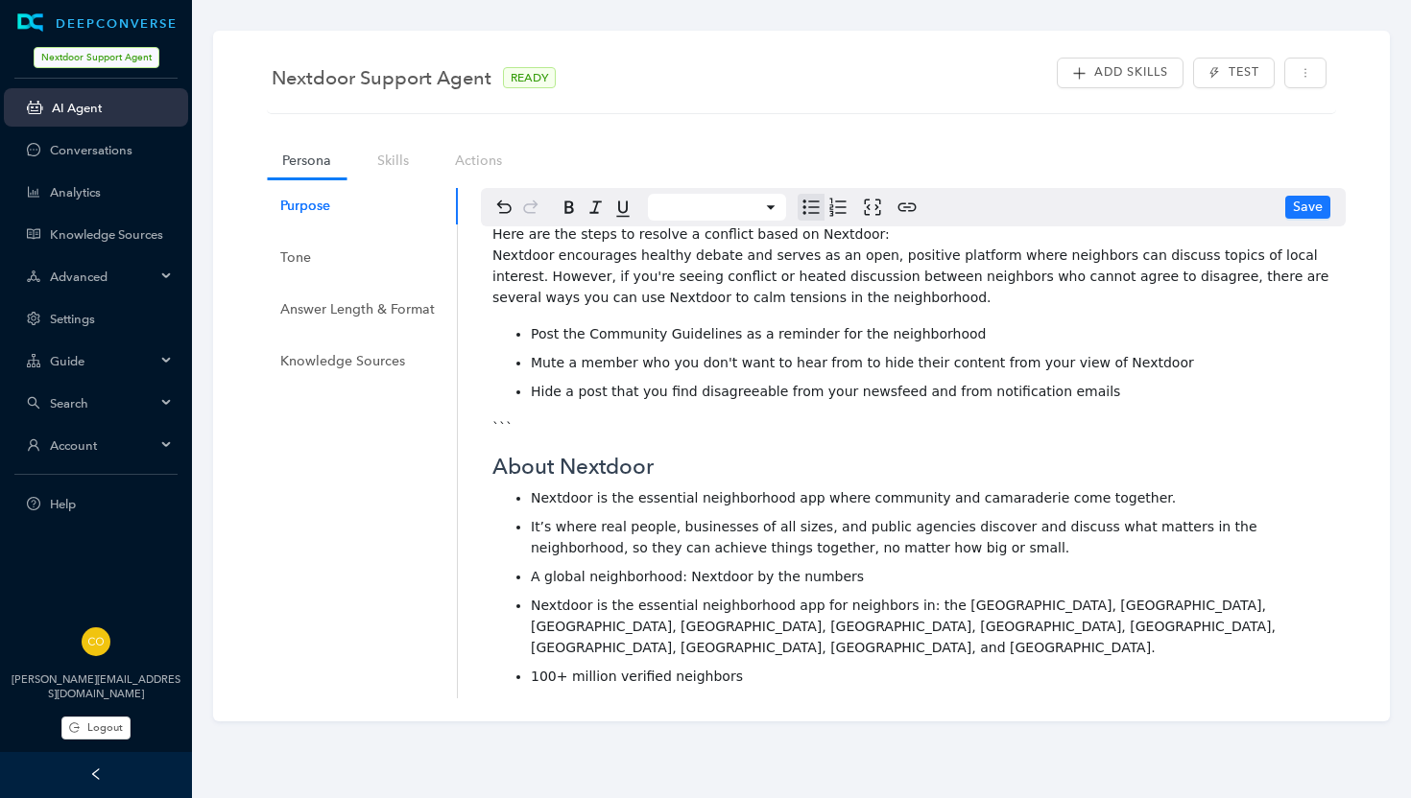
scroll to position [975, 0]
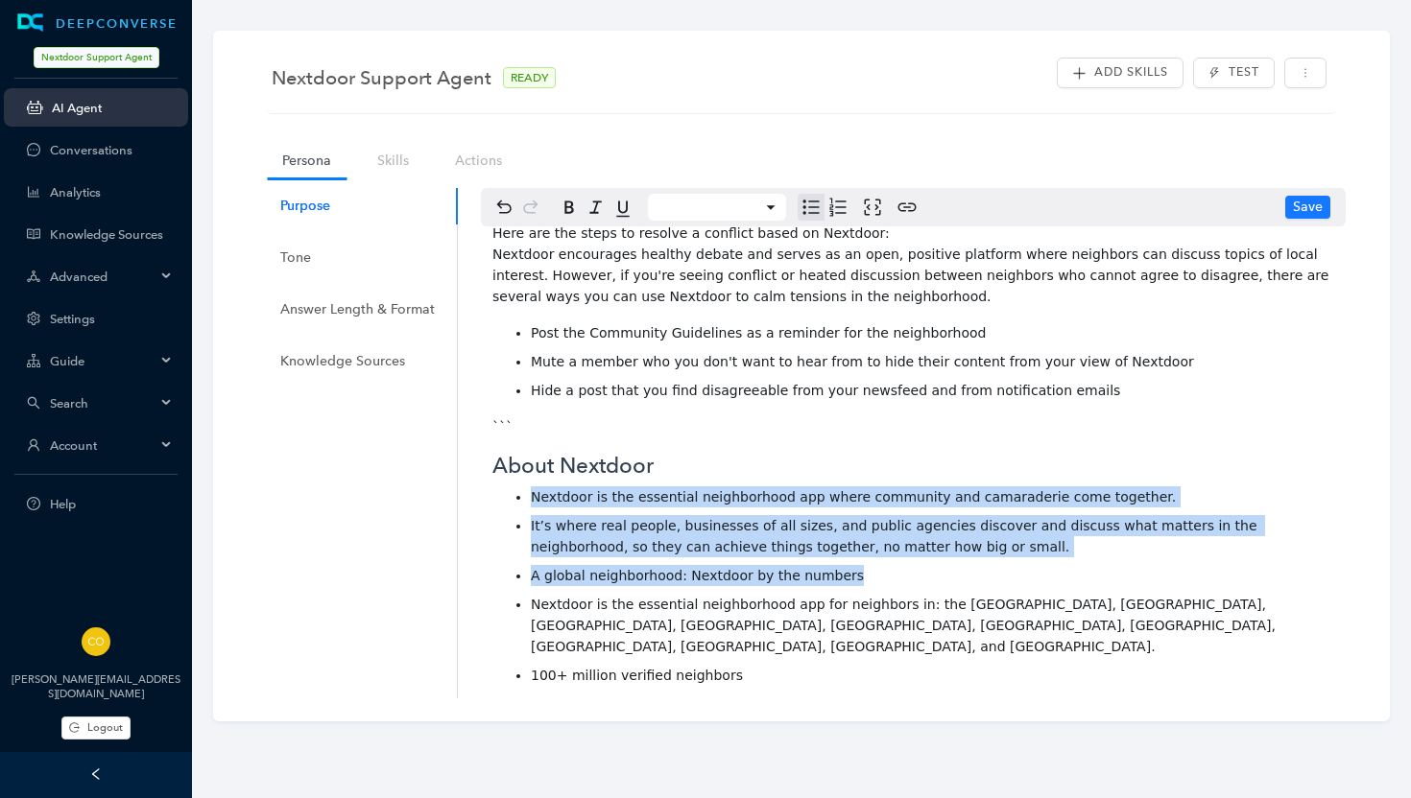
drag, startPoint x: 846, startPoint y: 551, endPoint x: 531, endPoint y: 475, distance: 324.7
click at [531, 487] on ul "Nextdoor is the essential neighborhood app where community and camaraderie come…" at bounding box center [913, 644] width 842 height 315
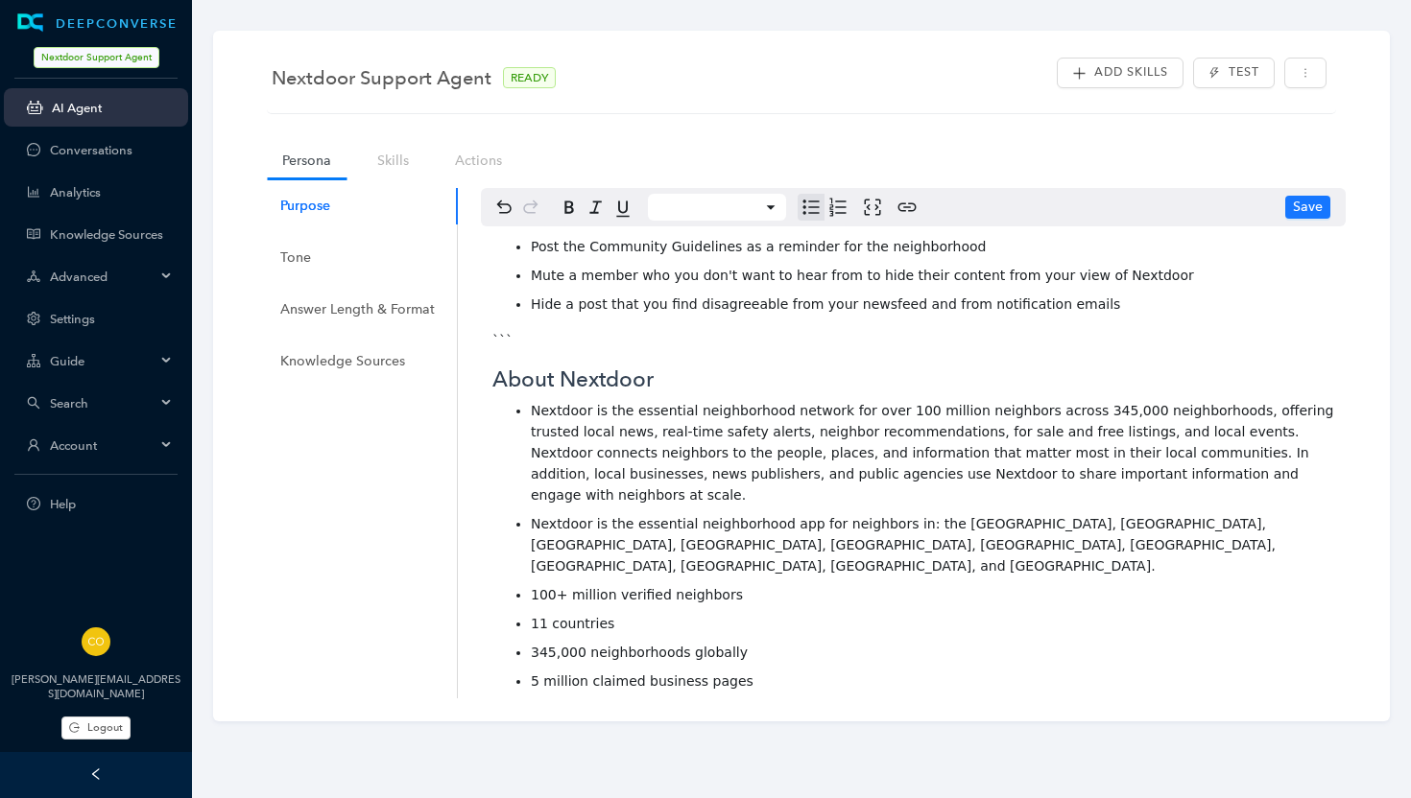
scroll to position [1062, 0]
drag, startPoint x: 604, startPoint y: 478, endPoint x: 925, endPoint y: 477, distance: 321.5
click at [925, 515] on span "Nextdoor is the essential neighborhood app for neighbors in: the United States,…" at bounding box center [905, 544] width 748 height 58
click at [1016, 512] on li "Nextdoor is available in the United States, United Kingdom, the Netherlands, Fr…" at bounding box center [932, 543] width 803 height 63
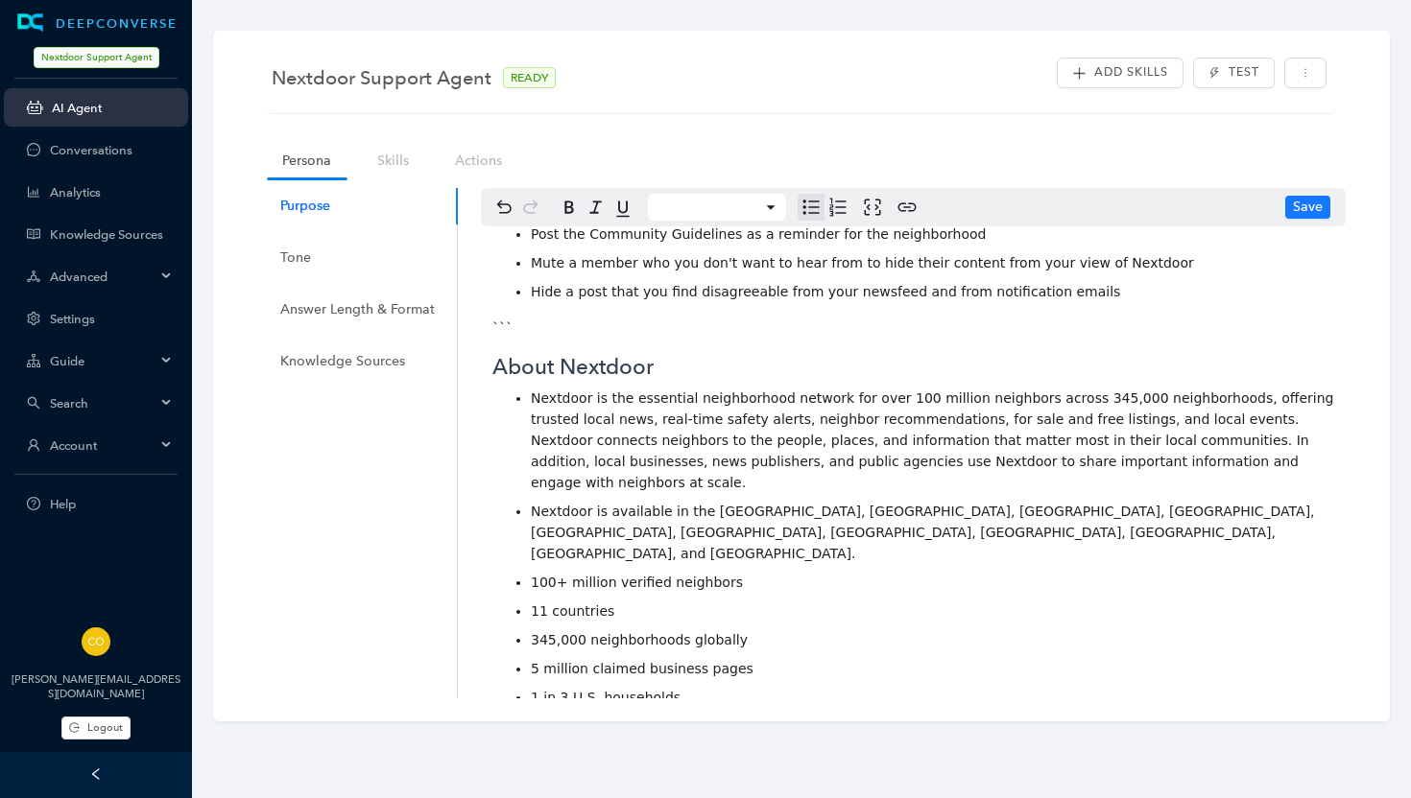
scroll to position [1079, 0]
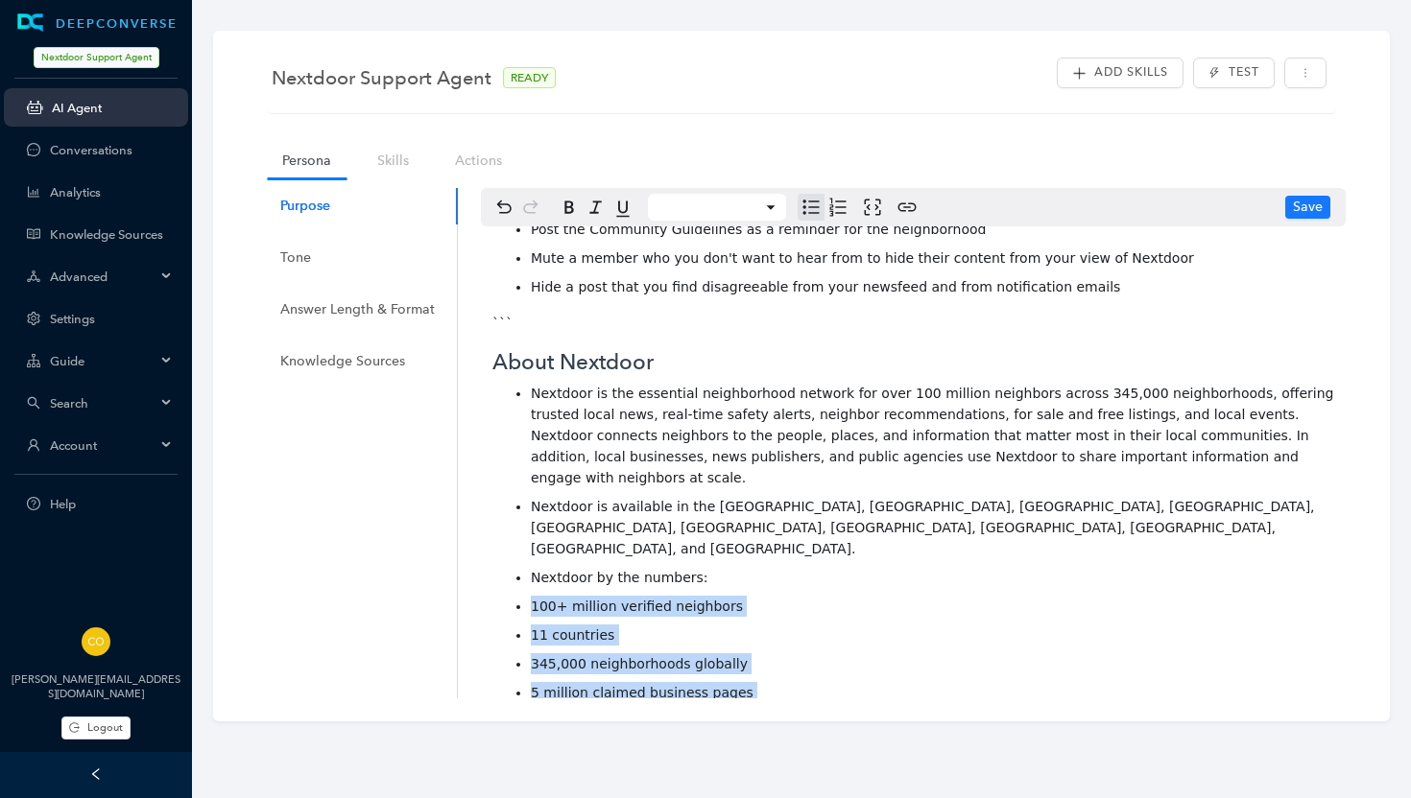
drag, startPoint x: 694, startPoint y: 653, endPoint x: 522, endPoint y: 534, distance: 209.5
click at [522, 534] on ul "Nextdoor is the essential neighborhood network for over 100 million neighbors a…" at bounding box center [913, 557] width 842 height 349
click at [710, 625] on li "11 countries" at bounding box center [932, 635] width 803 height 21
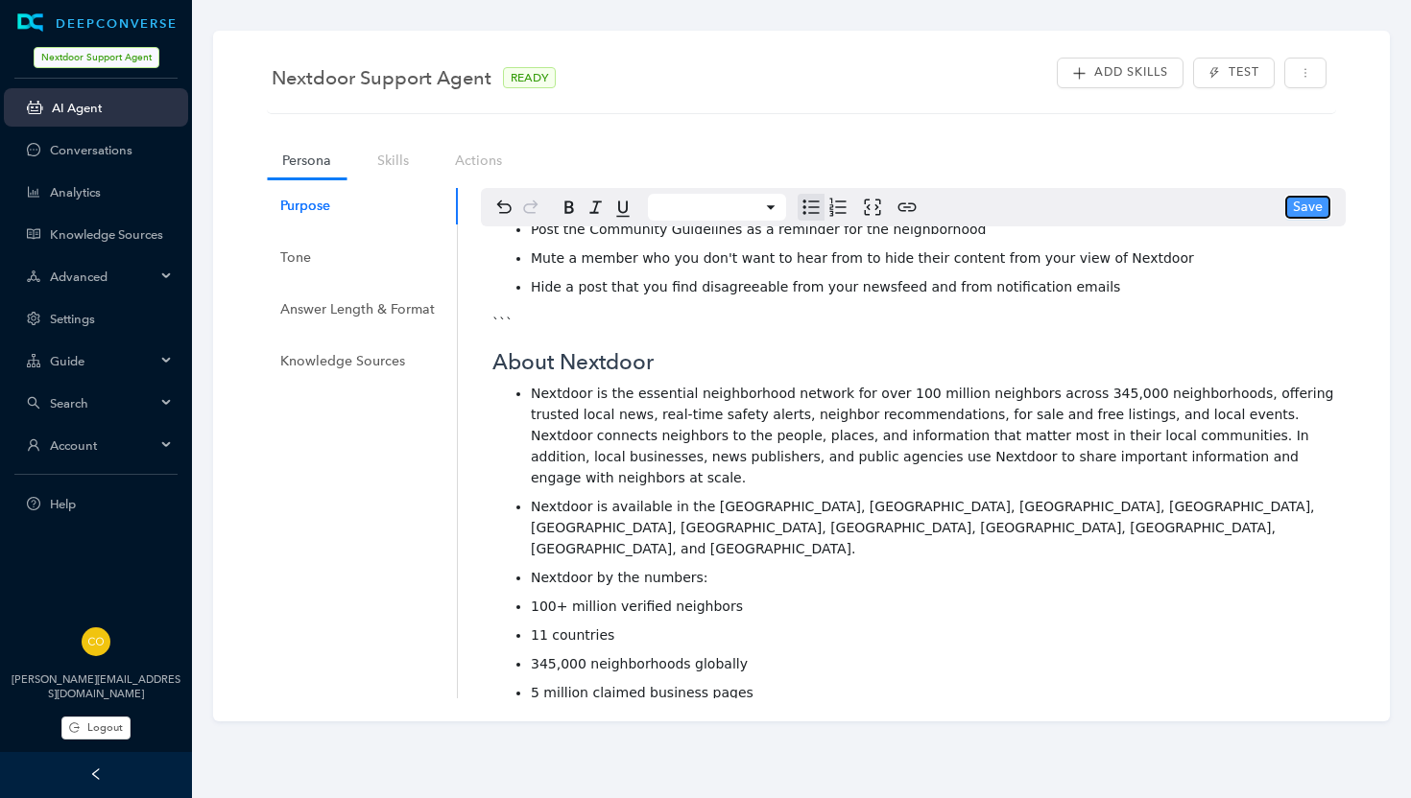
click at [1306, 209] on span "Save" at bounding box center [1308, 207] width 30 height 21
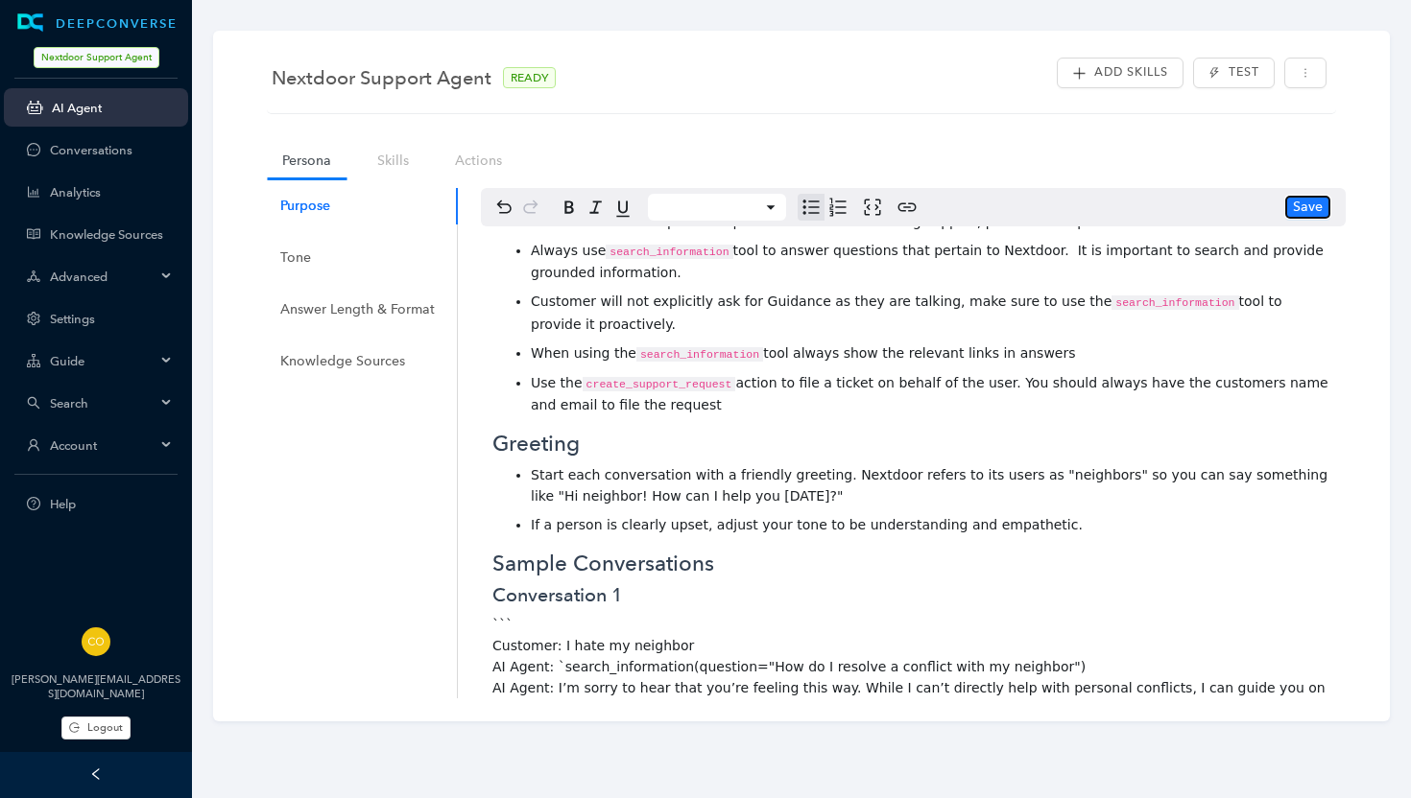
scroll to position [452, 0]
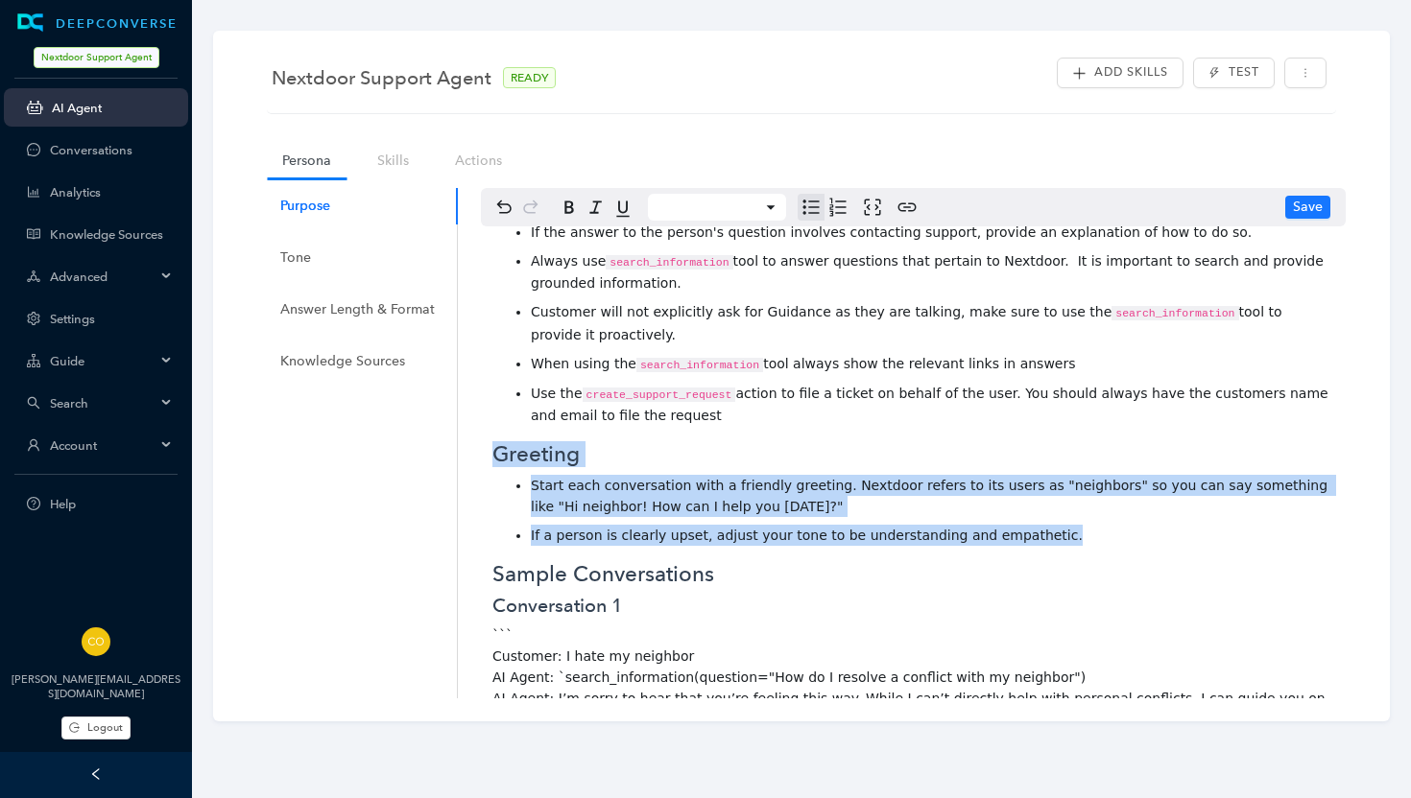
drag, startPoint x: 1038, startPoint y: 508, endPoint x: 489, endPoint y: 426, distance: 554.9
click at [489, 426] on div "You are an AI support assistant for Nextdoor, answering questions from their cu…" at bounding box center [913, 598] width 865 height 1648
copy div "Greeting Start each conversation with a friendly greeting. Nextdoor refers to i…"
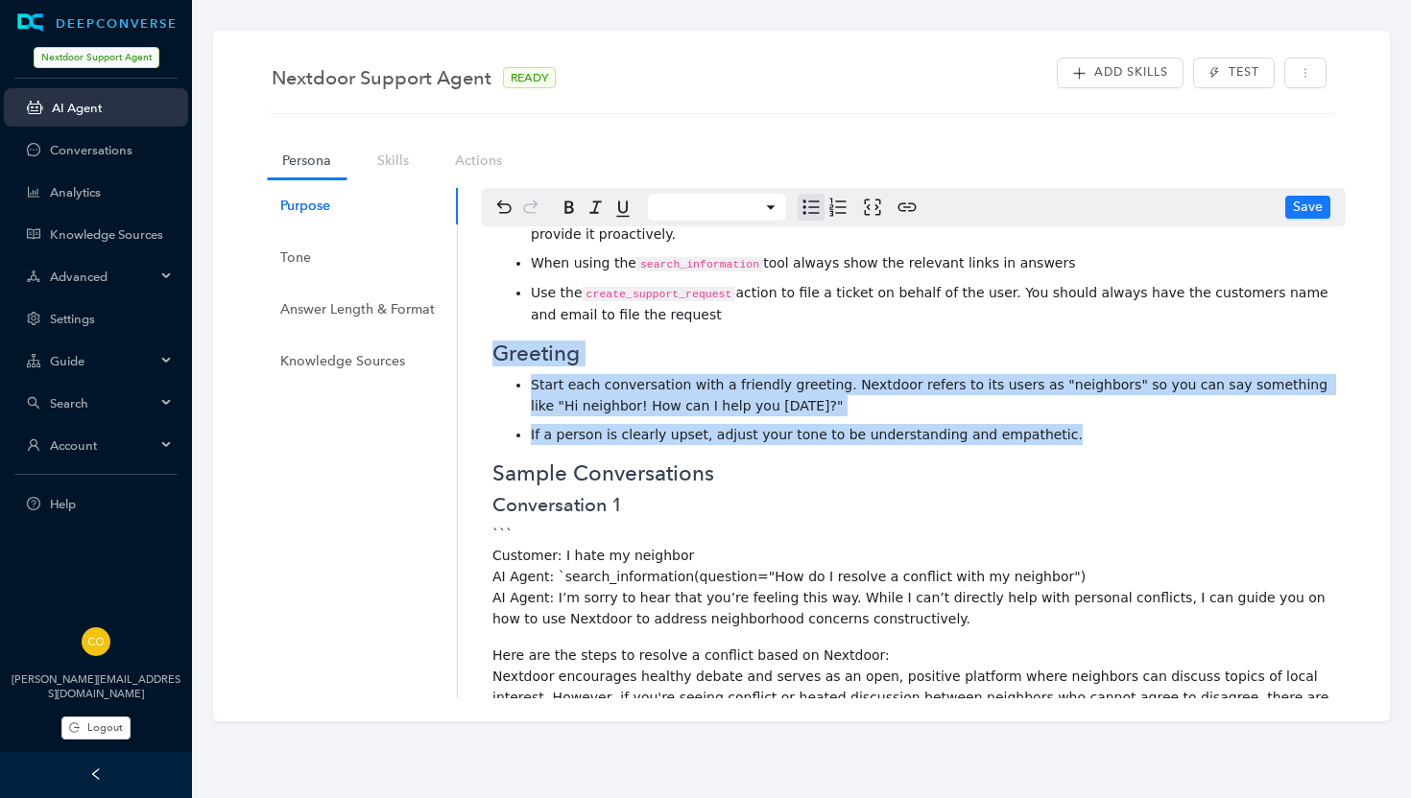
scroll to position [475, 0]
